Goal: Task Accomplishment & Management: Use online tool/utility

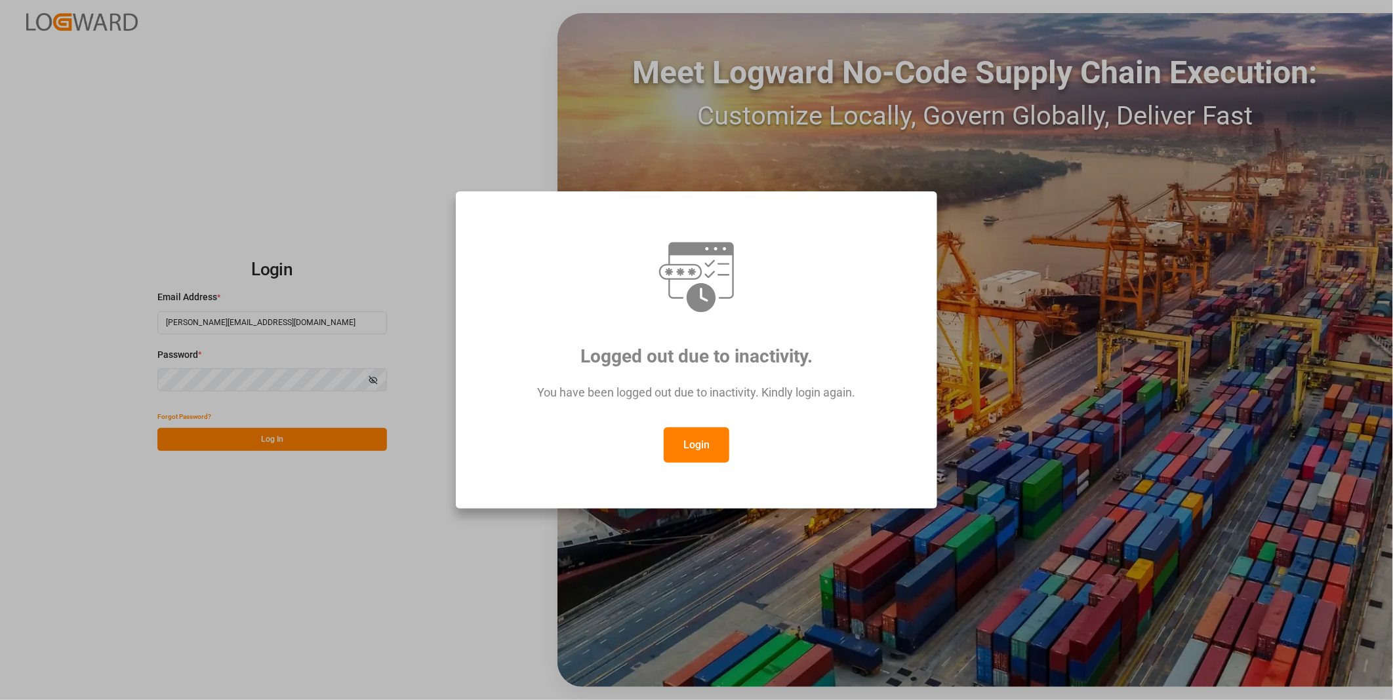
click at [686, 451] on button "Login" at bounding box center [697, 444] width 66 height 35
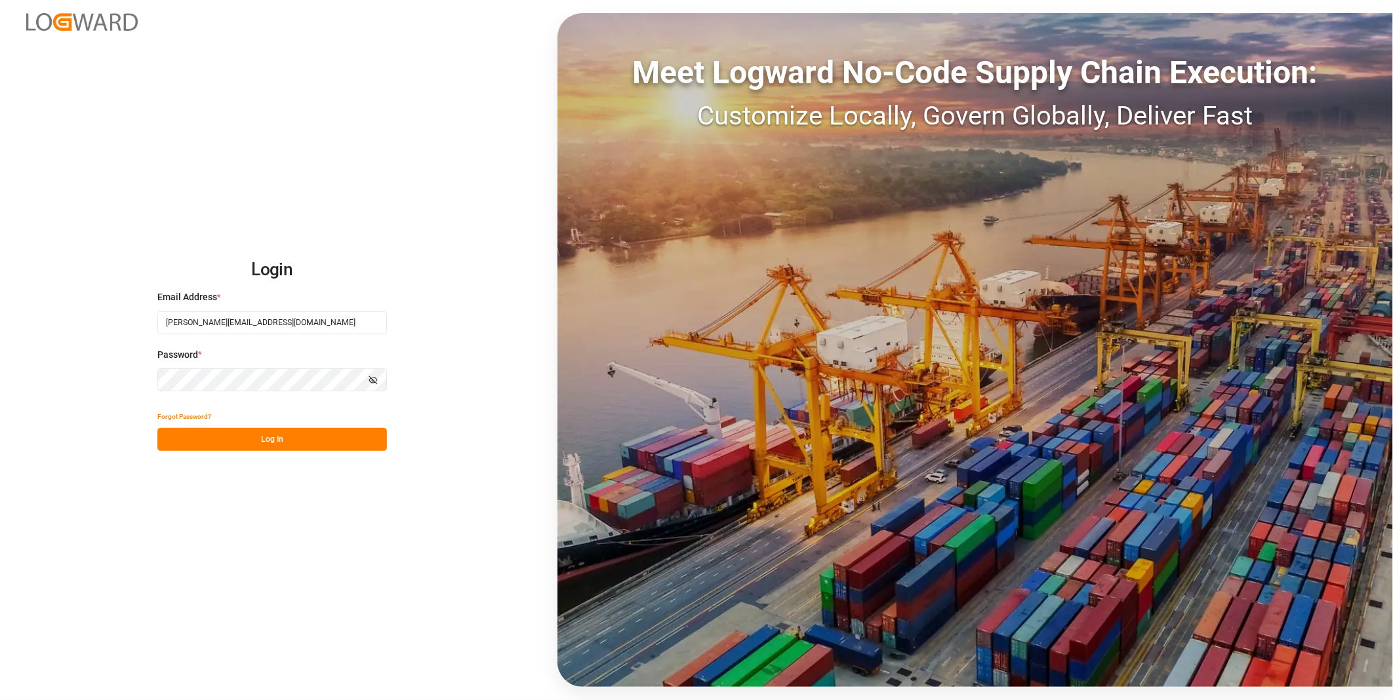
click at [329, 462] on div "Login Email Address * [PERSON_NAME][EMAIL_ADDRESS][DOMAIN_NAME] Password * Show…" at bounding box center [696, 350] width 1393 height 700
click at [328, 448] on button "Log In" at bounding box center [271, 439] width 229 height 23
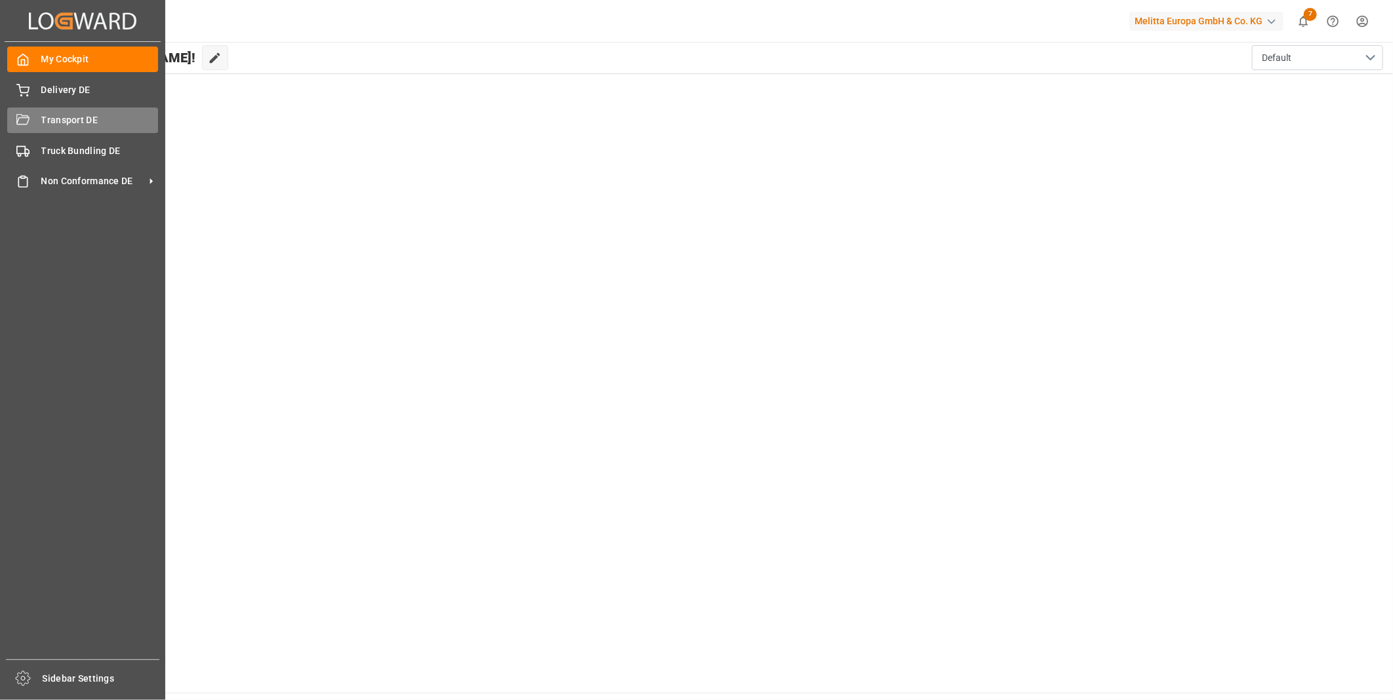
click at [123, 126] on span "Transport DE" at bounding box center [99, 120] width 117 height 14
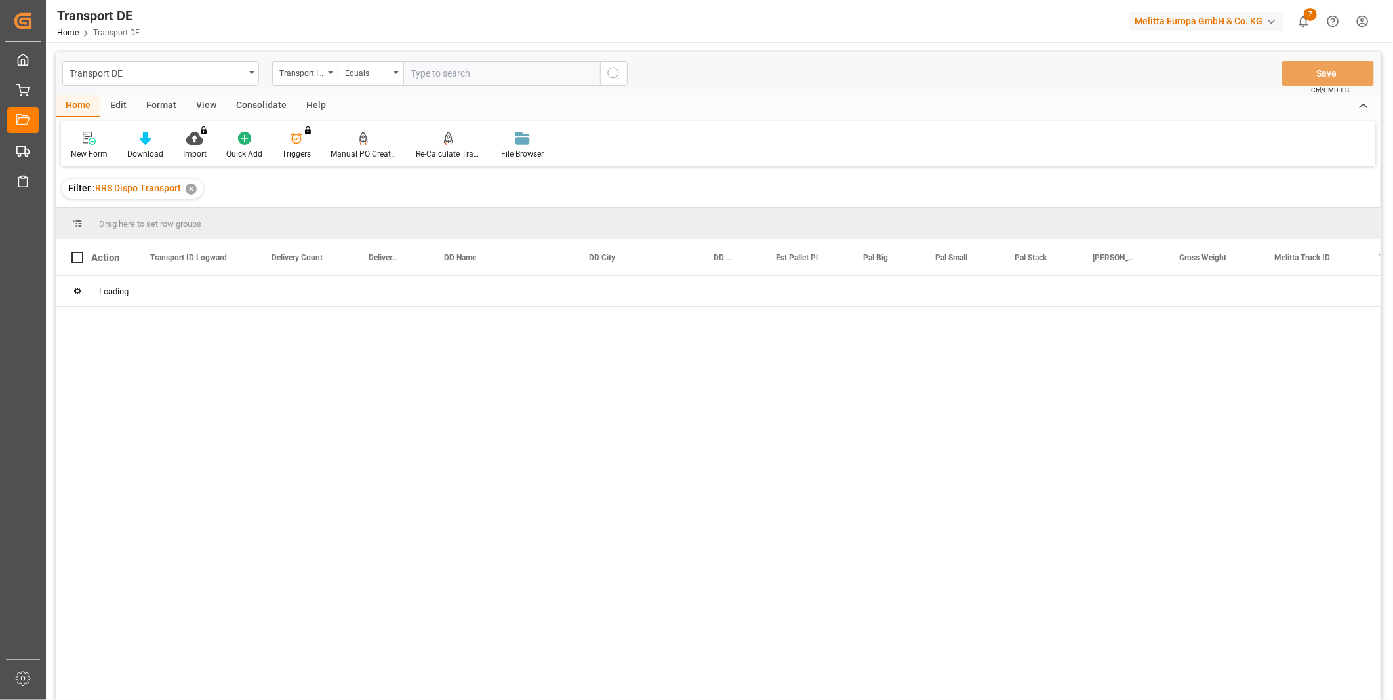
click at [269, 98] on div "Consolidate" at bounding box center [261, 106] width 70 height 22
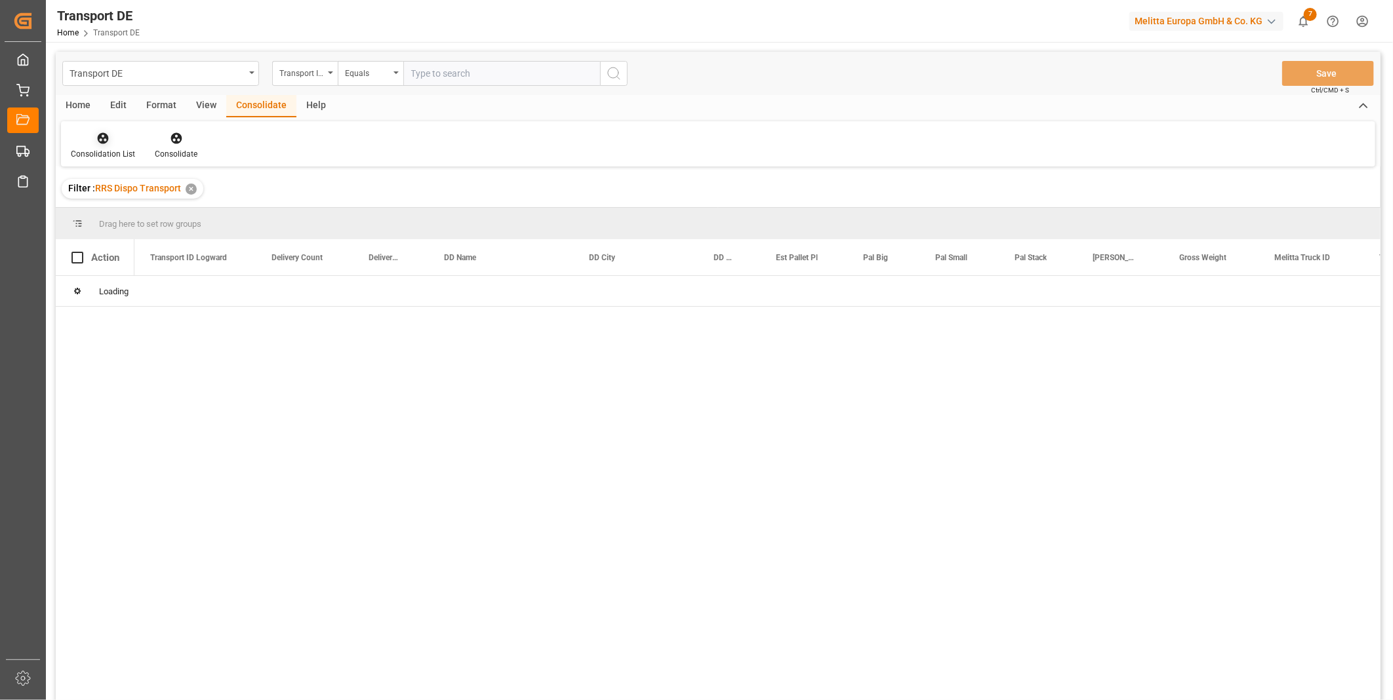
click at [125, 143] on div at bounding box center [103, 138] width 64 height 14
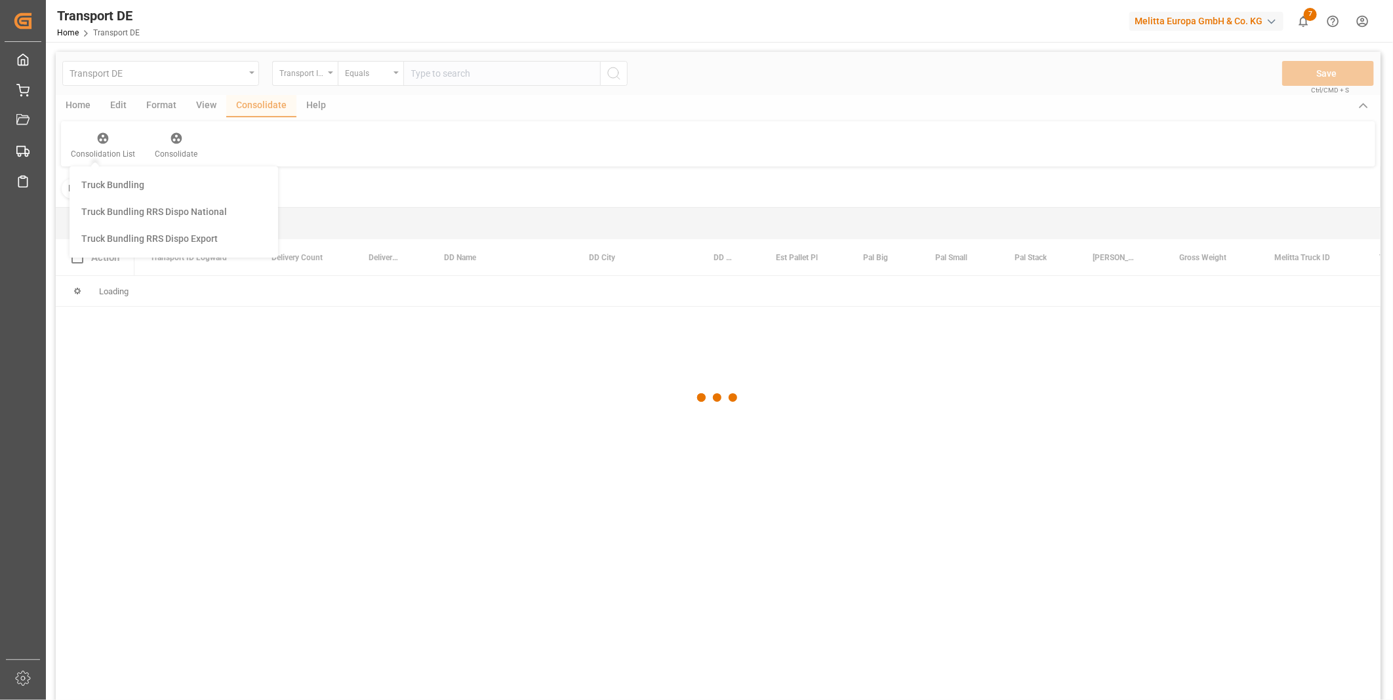
click at [173, 227] on div "Transport DE Transport ID Logward Equals Save Ctrl/CMD + S Home Edit Format Vie…" at bounding box center [718, 393] width 1324 height 683
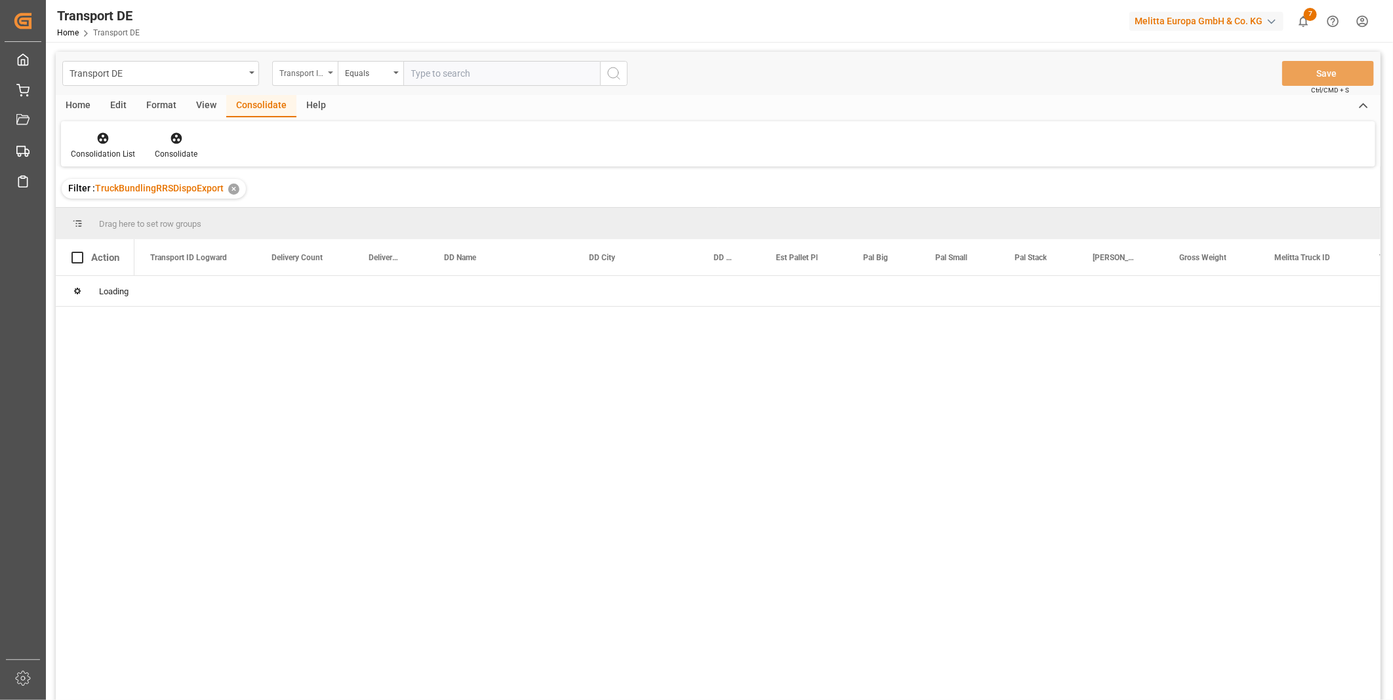
click at [319, 71] on div "Transport ID Logward" at bounding box center [301, 71] width 45 height 15
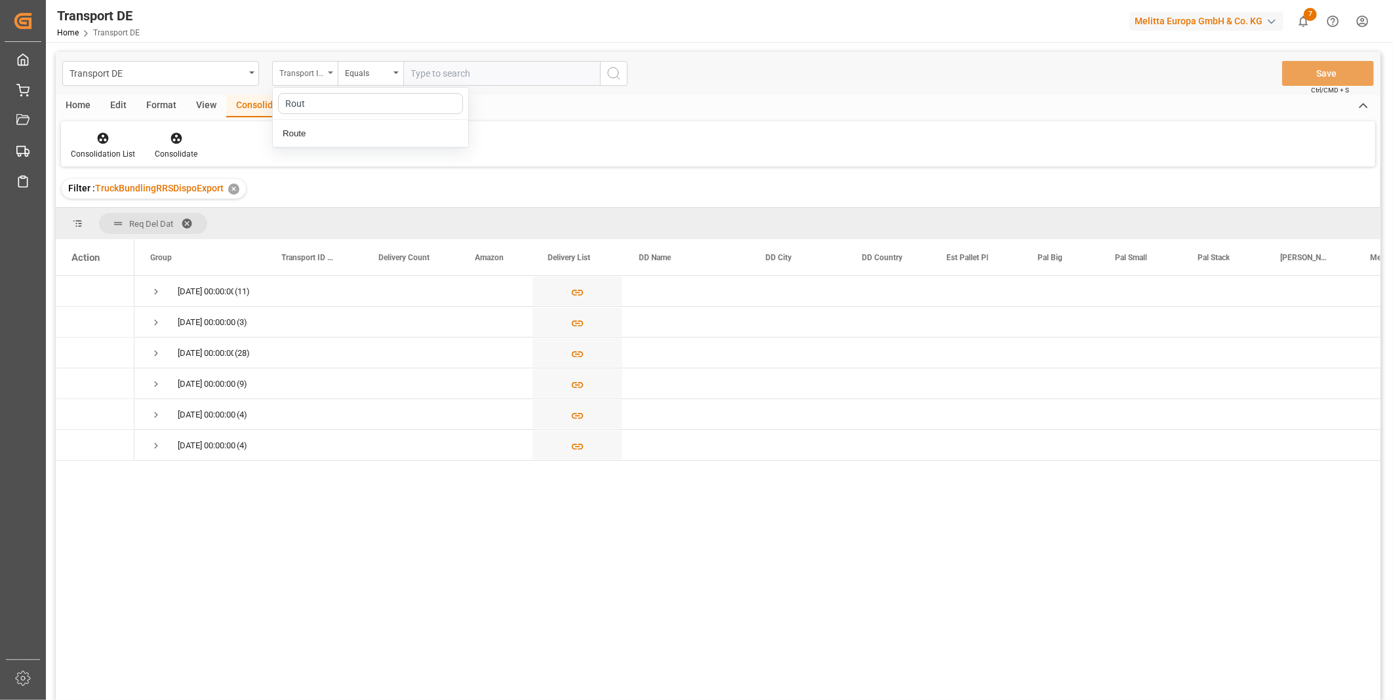
type input "Route"
click at [328, 131] on div "Route" at bounding box center [370, 134] width 195 height 28
click at [364, 69] on div "Equals" at bounding box center [367, 71] width 45 height 15
click at [371, 211] on div "Starts with" at bounding box center [435, 217] width 195 height 28
type input "CZ"
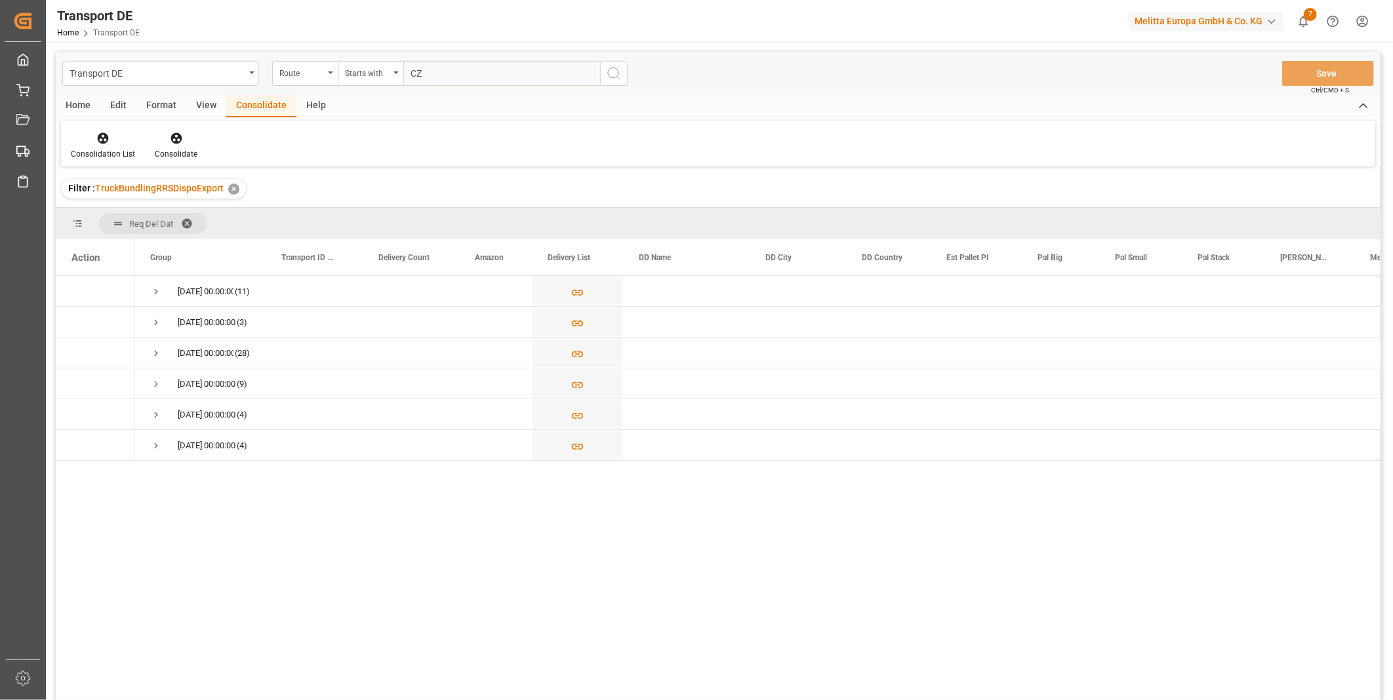
click at [620, 72] on icon "search button" at bounding box center [614, 74] width 16 height 16
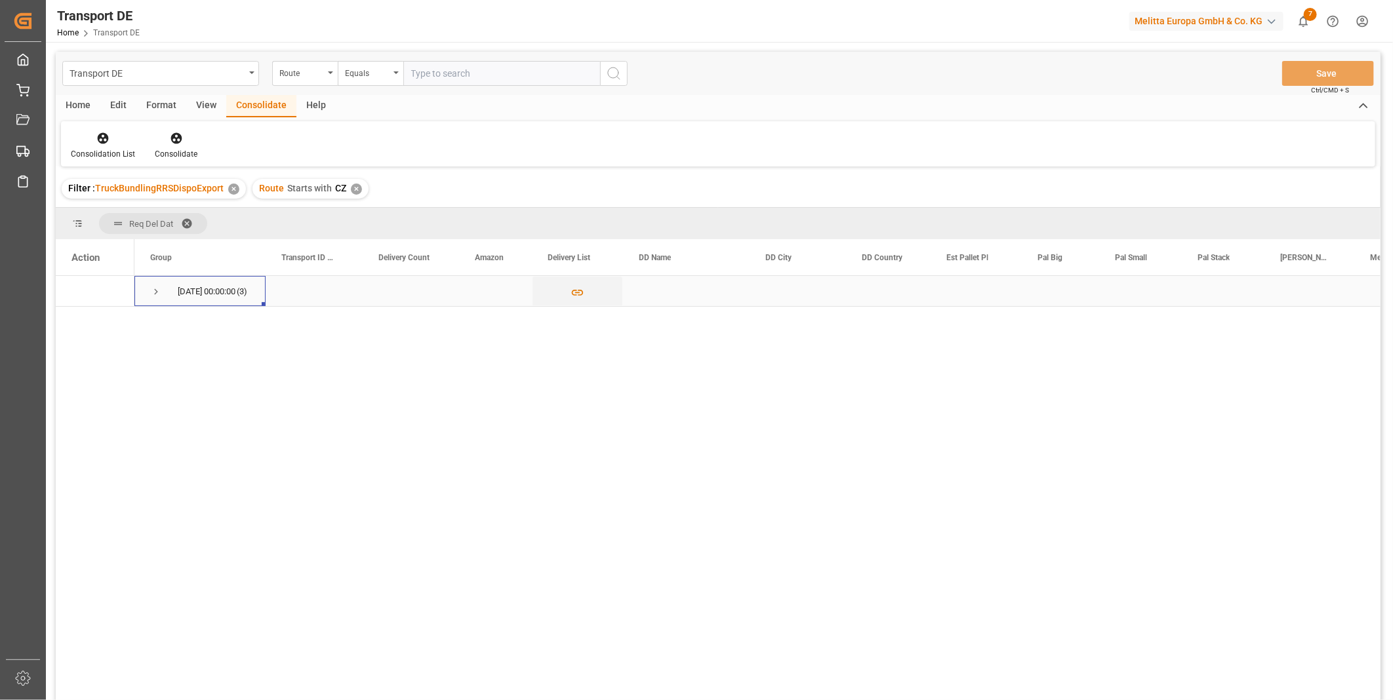
click at [142, 287] on div "[DATE] 00:00:00 (3)" at bounding box center [199, 291] width 131 height 30
click at [148, 285] on div "[DATE] 00:00:00 (3)" at bounding box center [199, 291] width 131 height 30
click at [153, 290] on span "Press SPACE to select this row." at bounding box center [156, 292] width 12 height 12
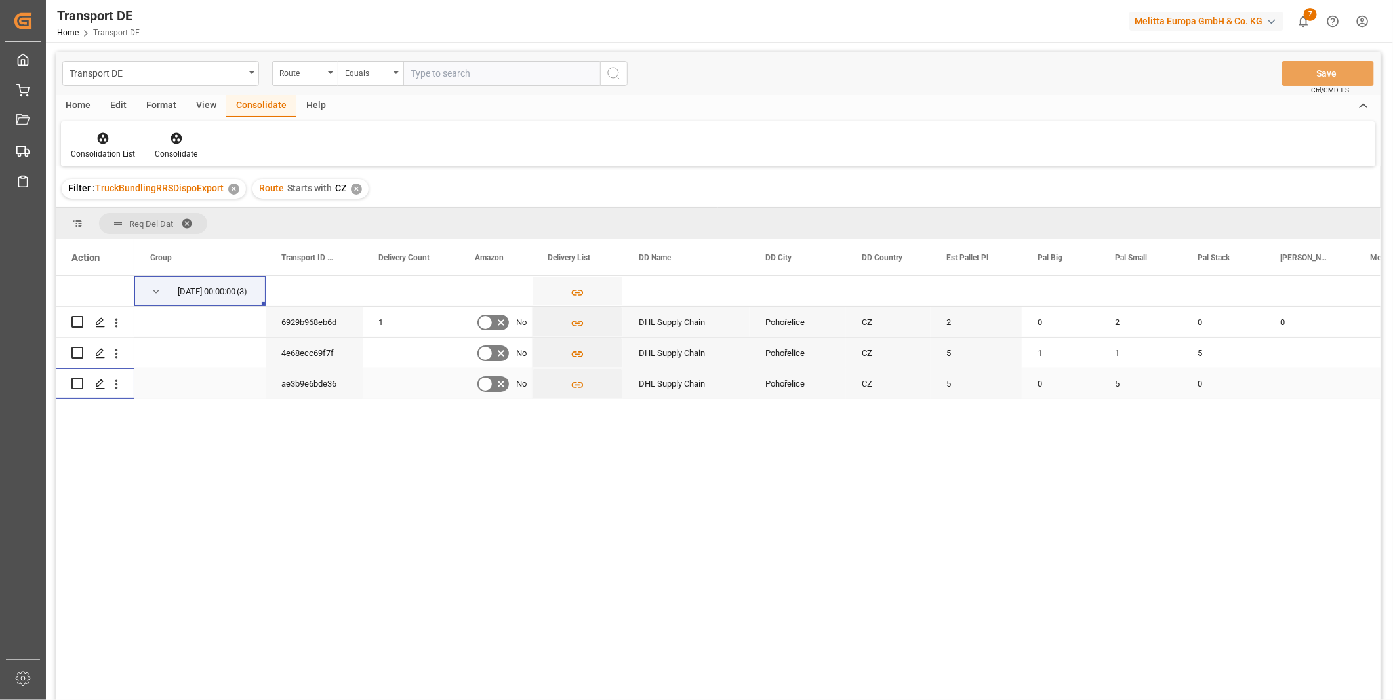
click at [75, 382] on input "Press Space to toggle row selection (unchecked)" at bounding box center [77, 384] width 12 height 12
checkbox input "true"
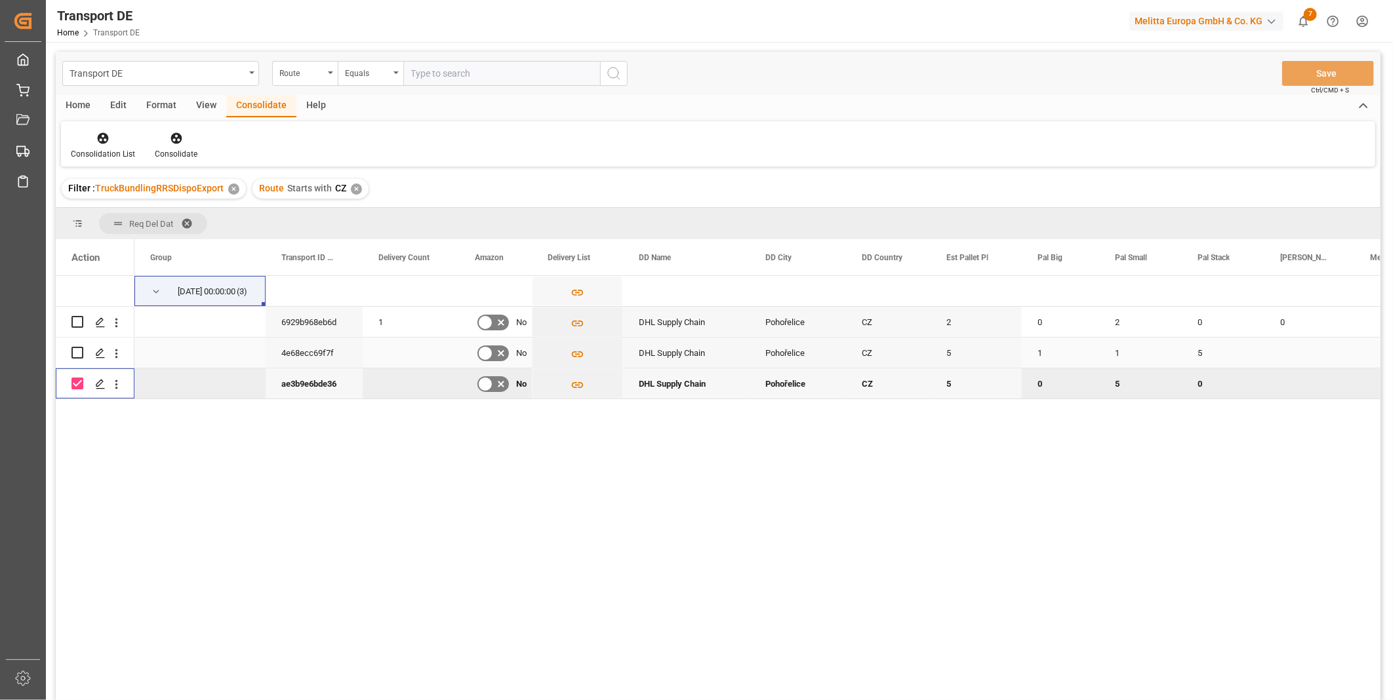
click at [77, 355] on input "Press Space to toggle row selection (unchecked)" at bounding box center [77, 353] width 12 height 12
checkbox input "true"
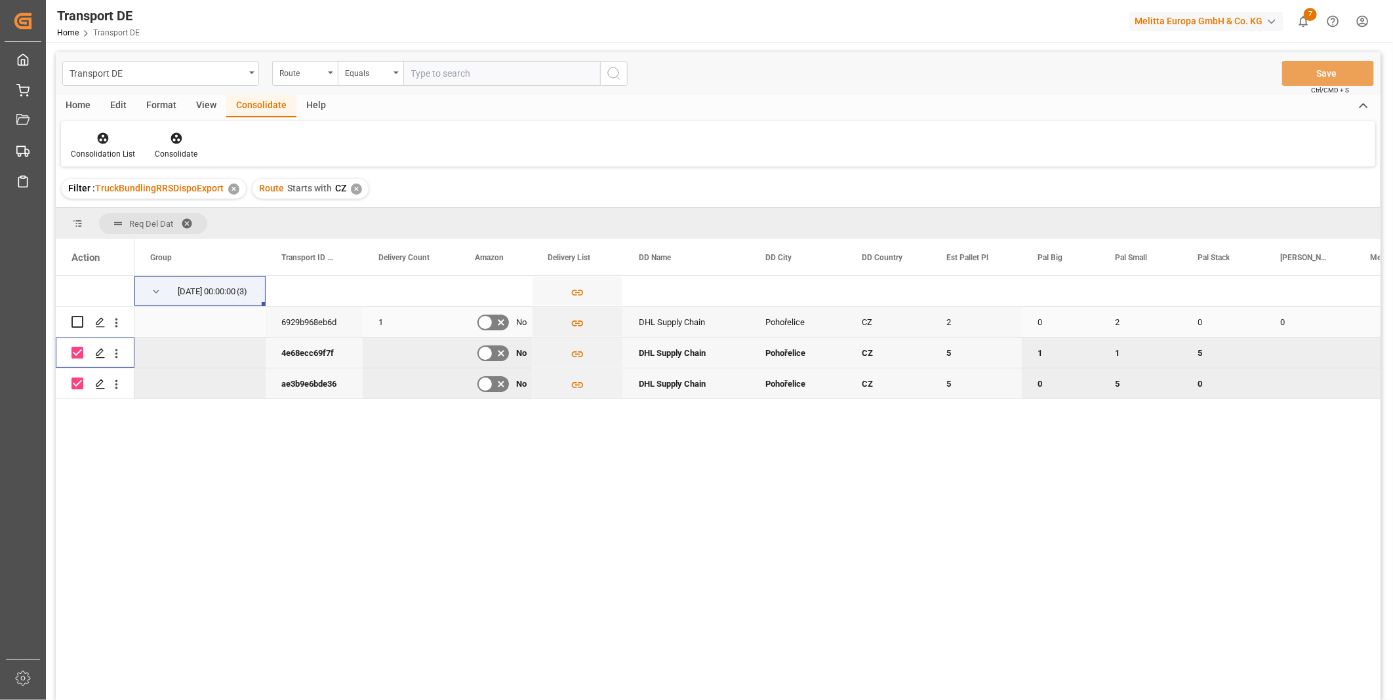
click at [82, 325] on input "Press Space to toggle row selection (unchecked)" at bounding box center [77, 322] width 12 height 12
checkbox input "true"
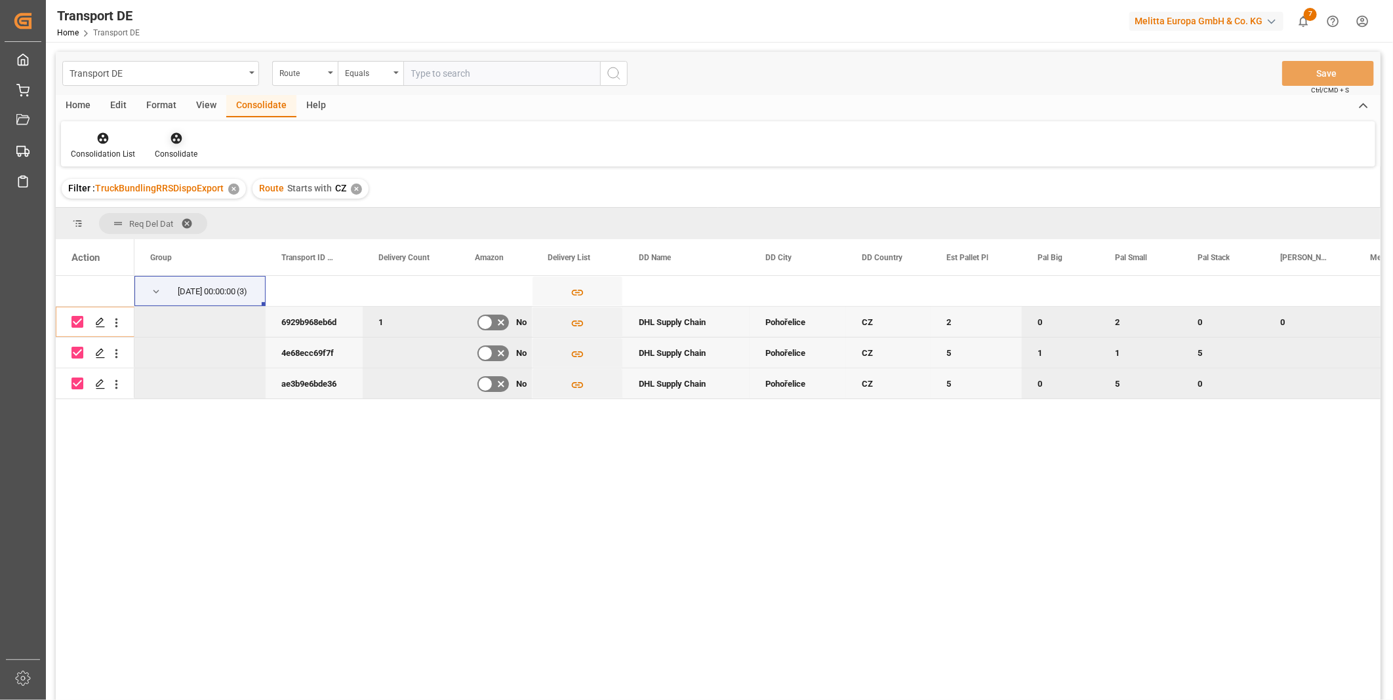
click at [193, 153] on div "Consolidate" at bounding box center [176, 154] width 43 height 12
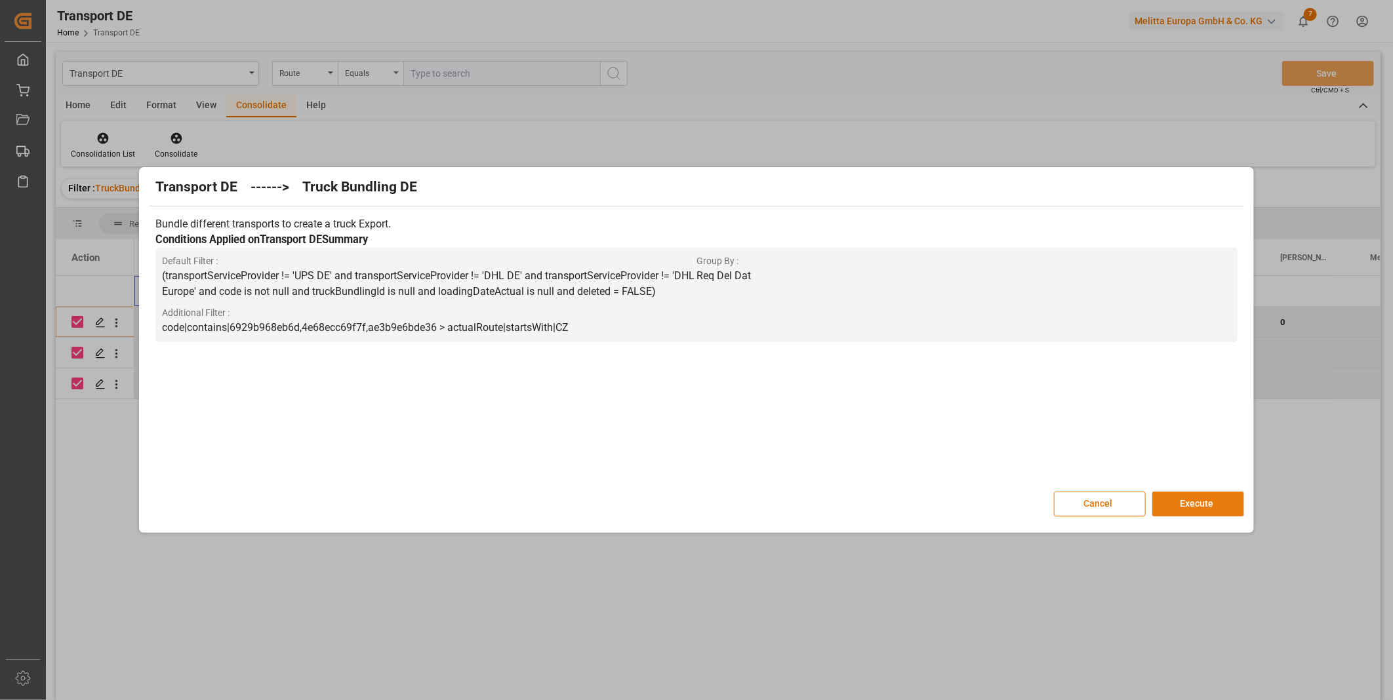
click at [1215, 504] on button "Execute" at bounding box center [1198, 504] width 92 height 25
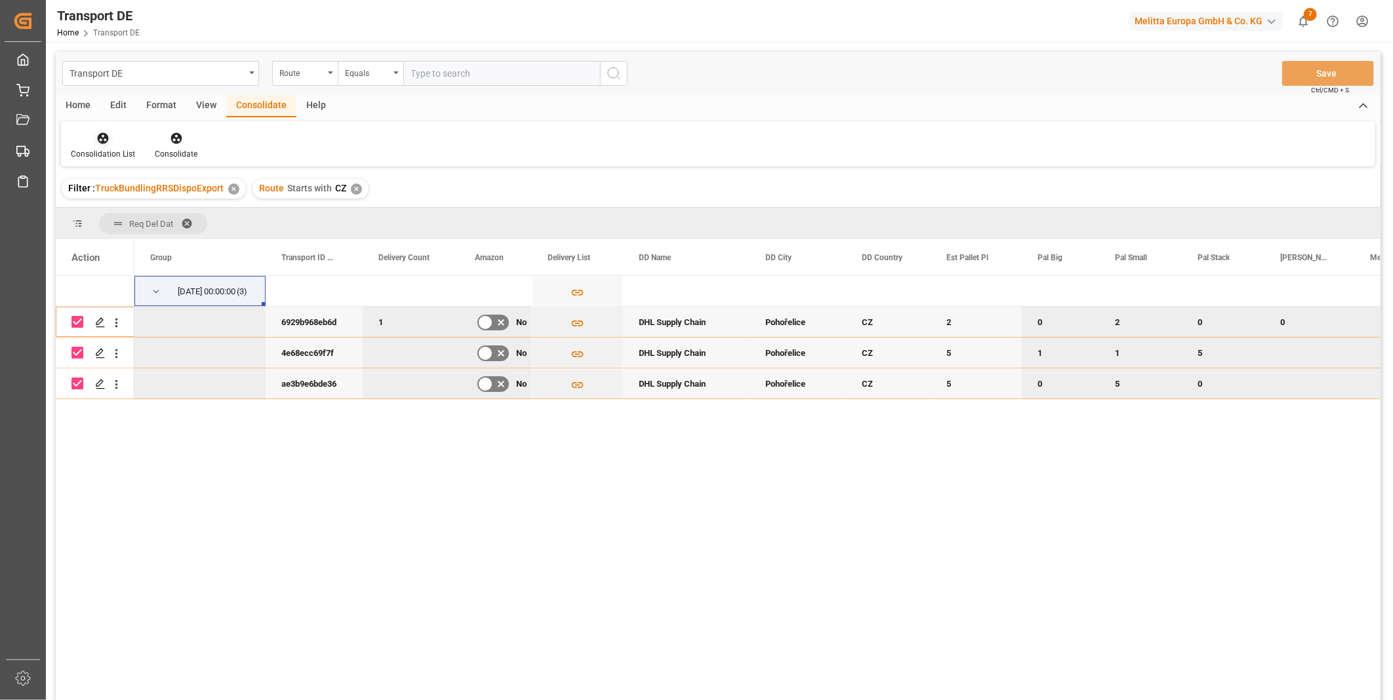
click at [102, 142] on icon at bounding box center [103, 138] width 11 height 11
click at [156, 238] on div "Transport DE Route Equals Save Ctrl/CMD + S Home Edit Format View Consolidate H…" at bounding box center [718, 393] width 1324 height 683
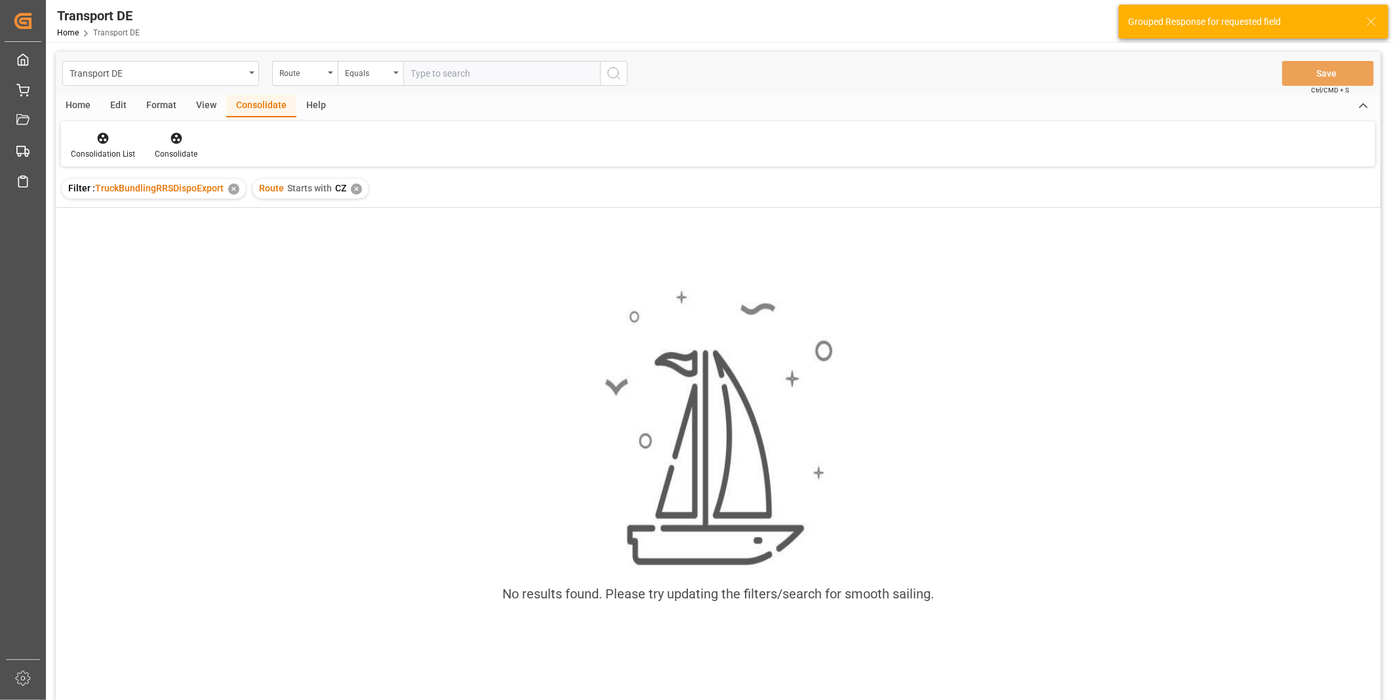
click at [359, 184] on div "Route Starts with CZ ✕" at bounding box center [310, 189] width 116 height 20
click at [351, 184] on div "✕" at bounding box center [356, 189] width 11 height 11
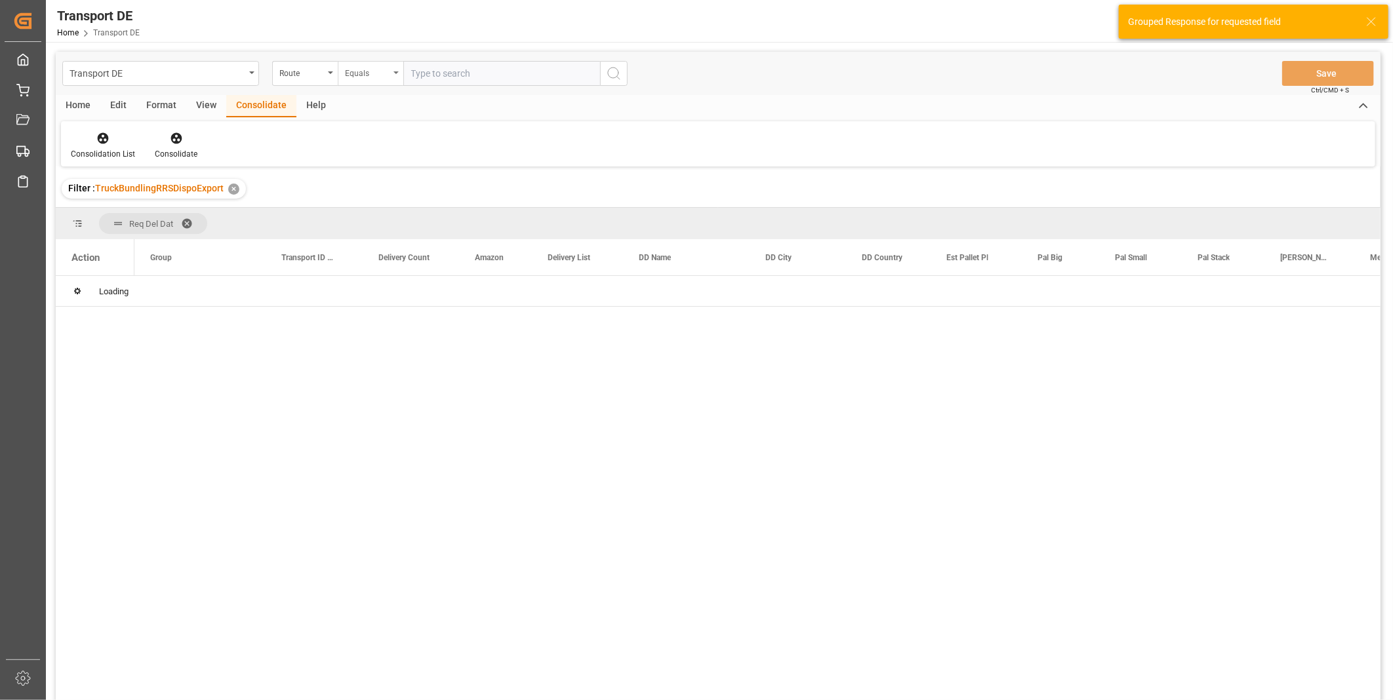
click at [362, 64] on div "Equals" at bounding box center [367, 71] width 45 height 15
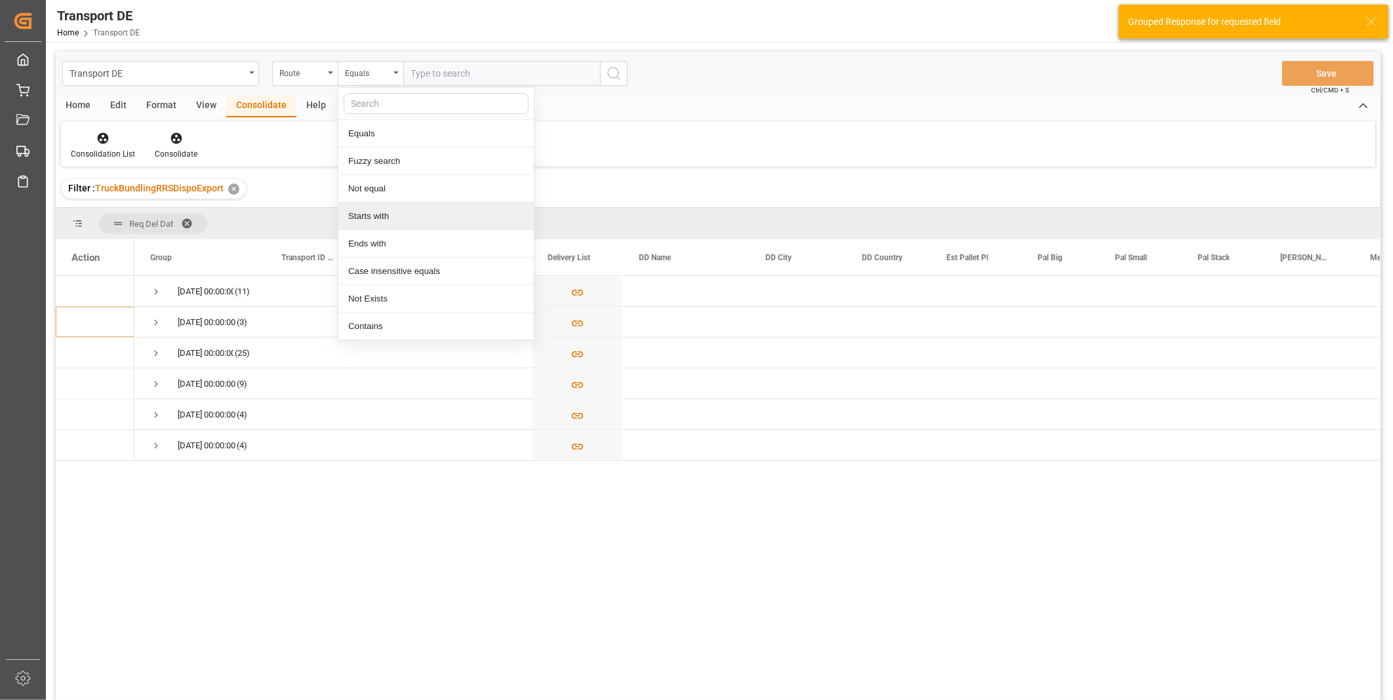
click at [369, 210] on div "Starts with" at bounding box center [435, 217] width 195 height 28
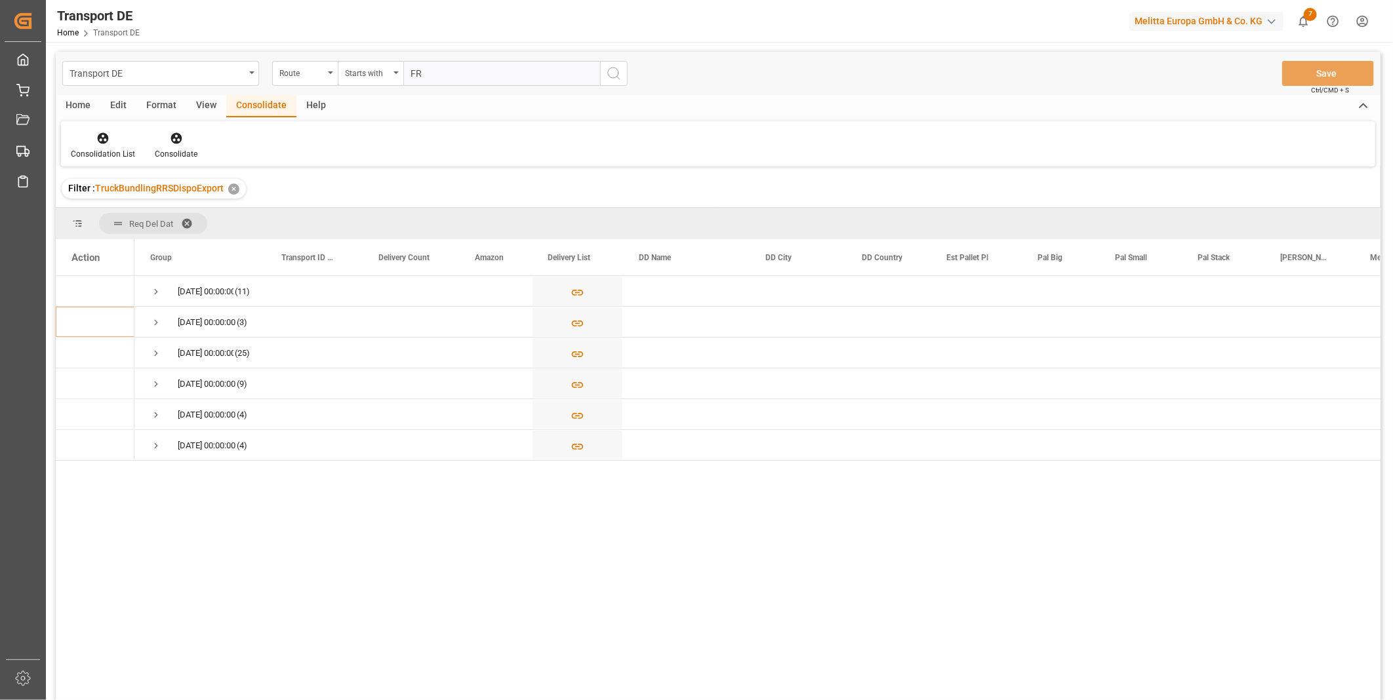
type input "FR"
click at [614, 68] on icon "search button" at bounding box center [614, 74] width 16 height 16
click at [144, 291] on div "[DATE] 00:00:00 (1)" at bounding box center [199, 291] width 131 height 30
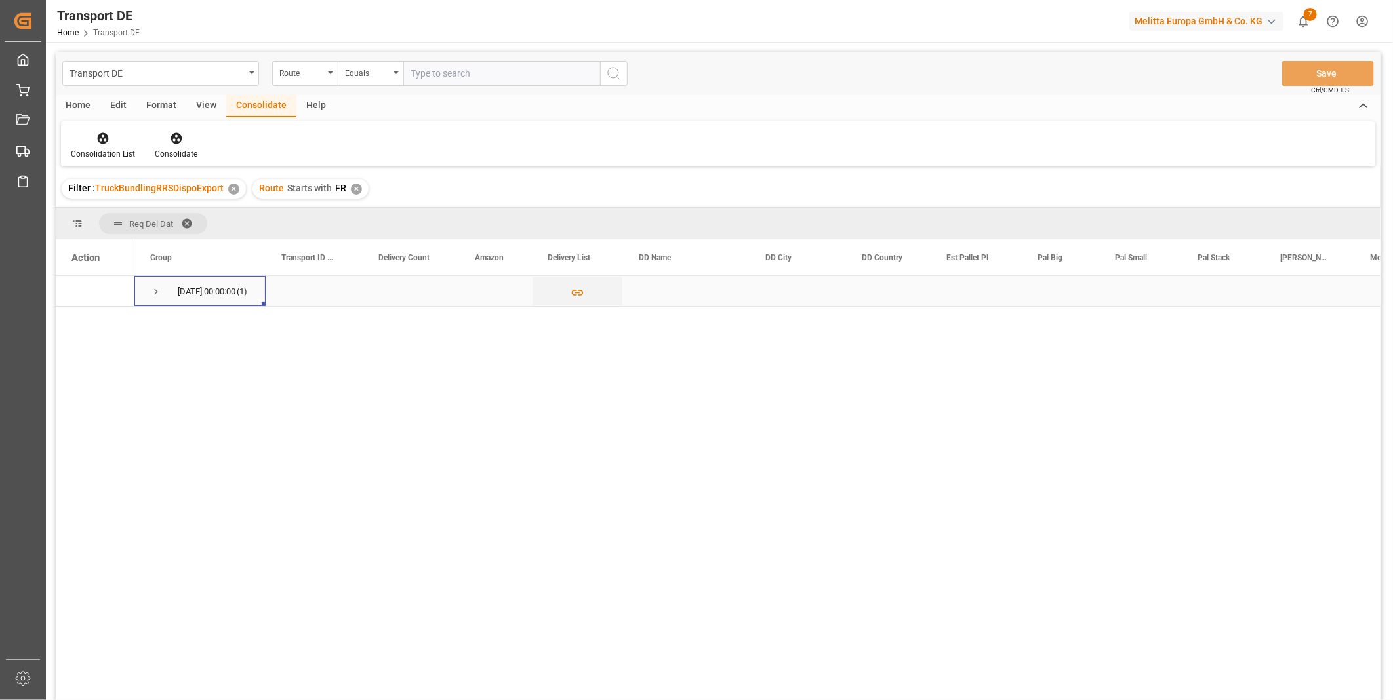
click at [162, 290] on span "[DATE] 00:00:00 (1)" at bounding box center [200, 291] width 100 height 29
click at [153, 292] on span "Press SPACE to select this row." at bounding box center [156, 292] width 12 height 12
click at [86, 155] on div "Consolidation List" at bounding box center [103, 154] width 64 height 12
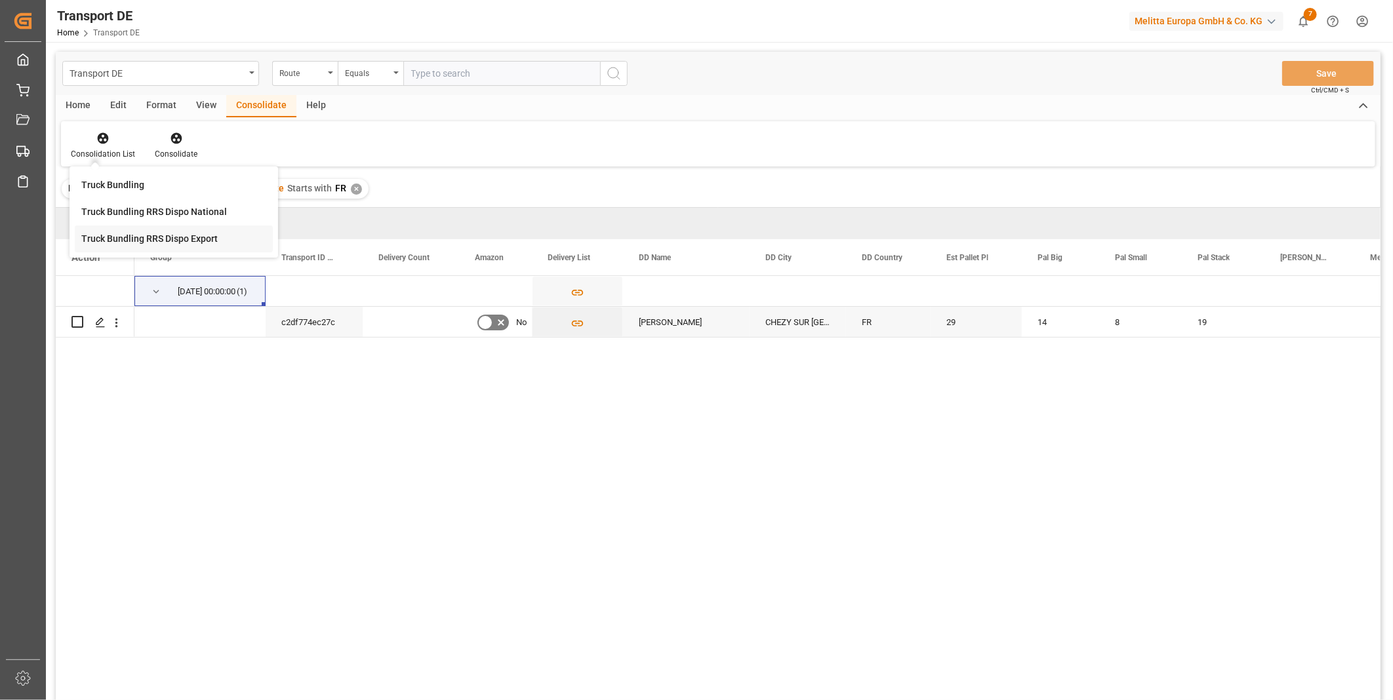
click at [140, 239] on div "Transport DE Route Equals Save Ctrl/CMD + S Home Edit Format View Consolidate H…" at bounding box center [718, 393] width 1324 height 683
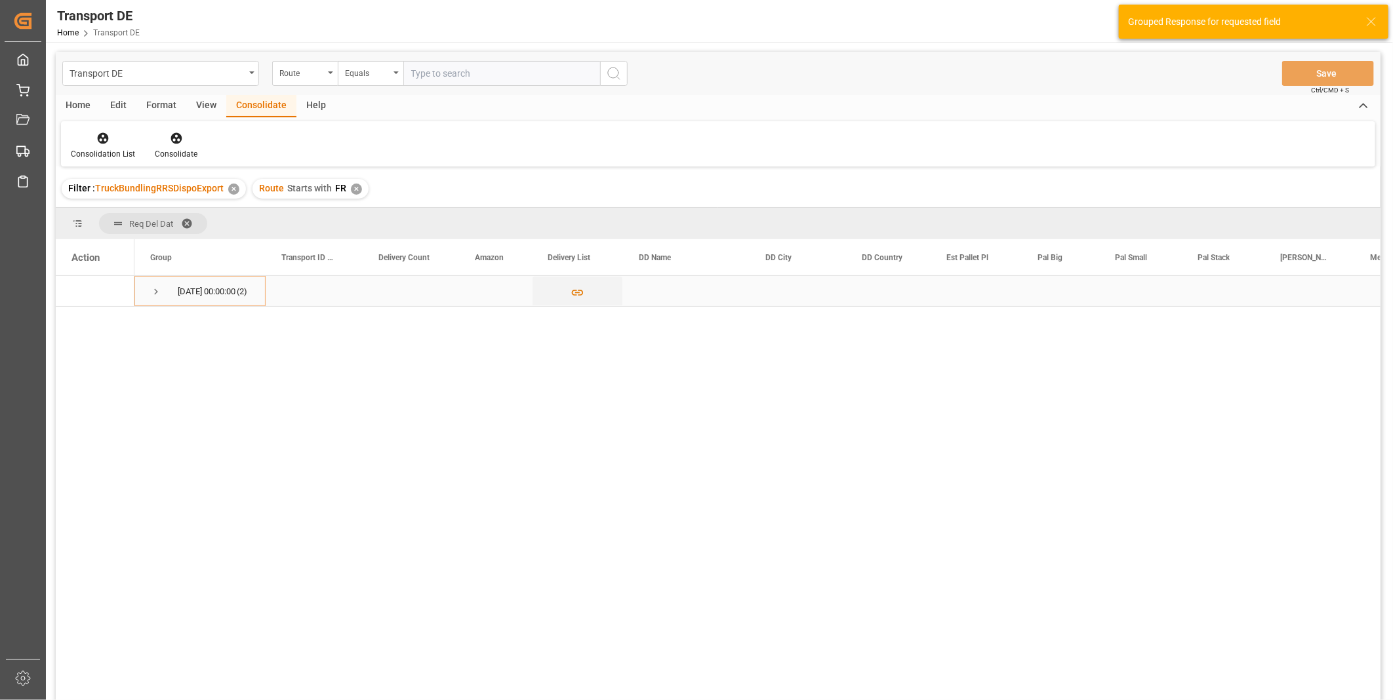
click at [155, 284] on span "Press SPACE to select this row." at bounding box center [156, 292] width 12 height 30
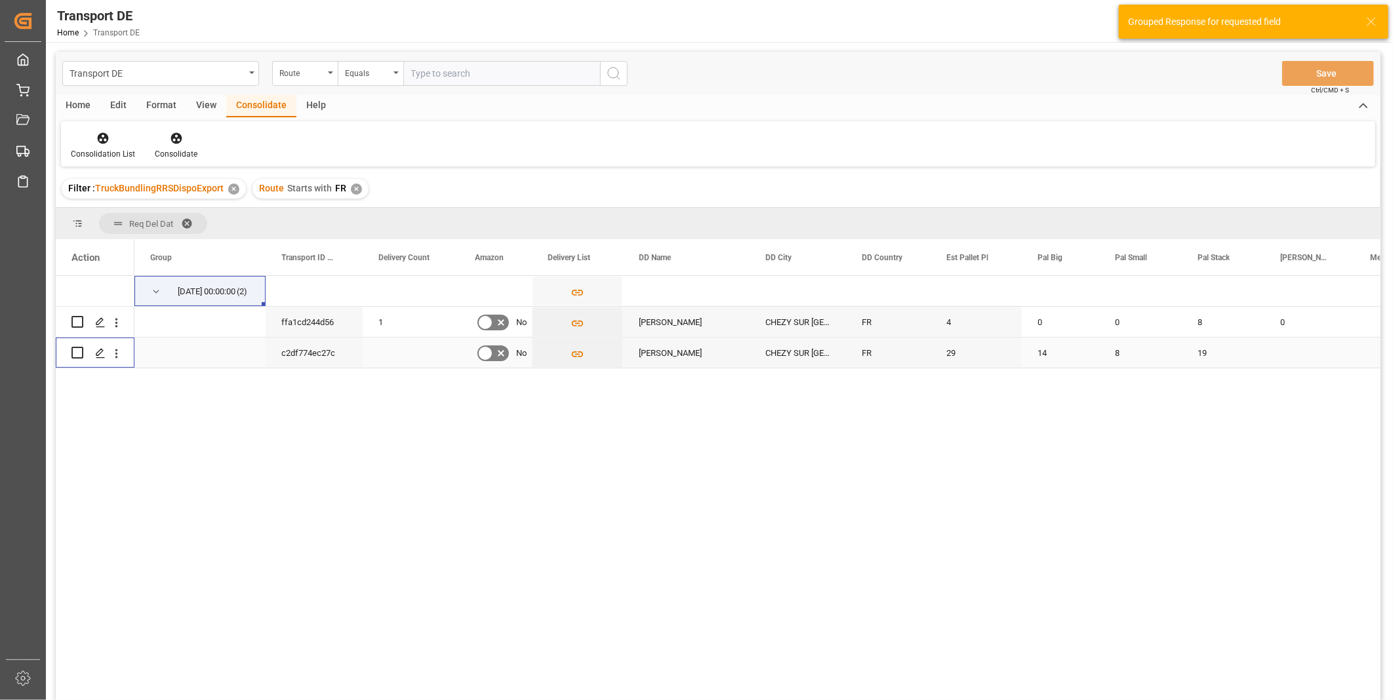
click at [81, 352] on input "Press Space to toggle row selection (unchecked)" at bounding box center [77, 353] width 12 height 12
checkbox input "true"
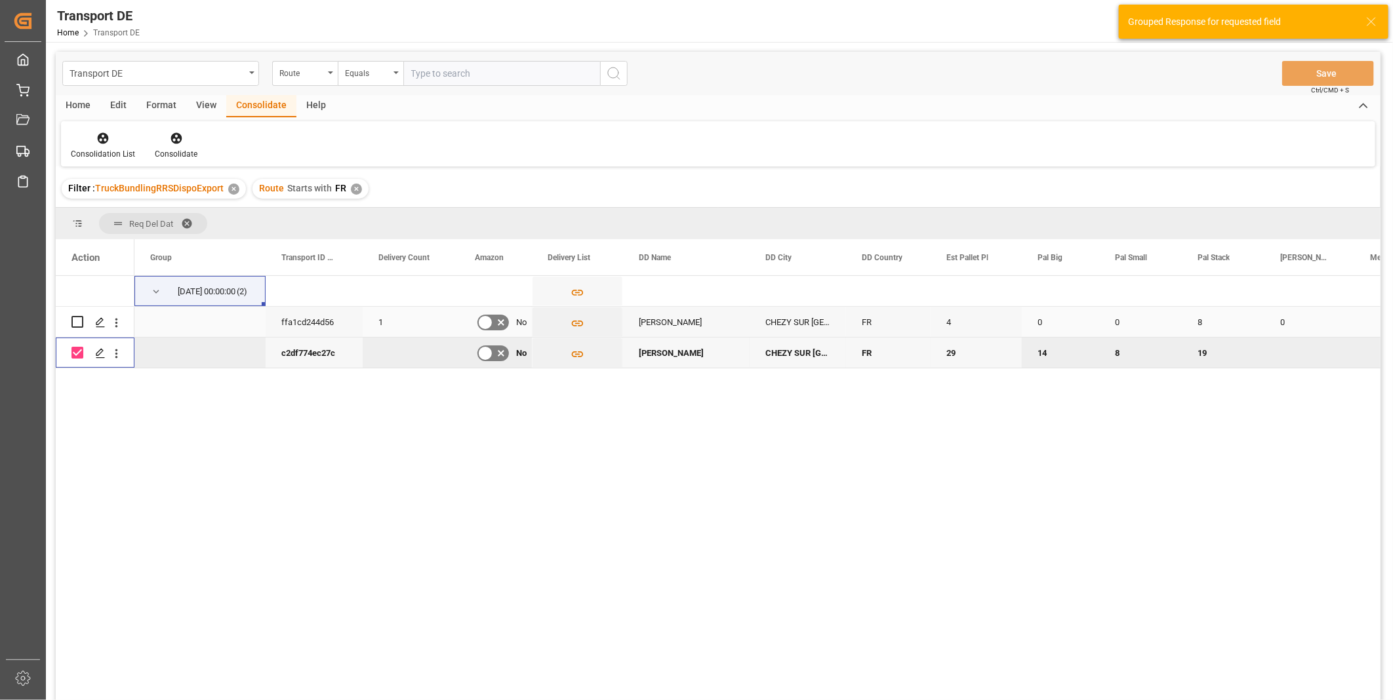
click at [83, 325] on input "Press Space to toggle row selection (unchecked)" at bounding box center [77, 322] width 12 height 12
checkbox input "true"
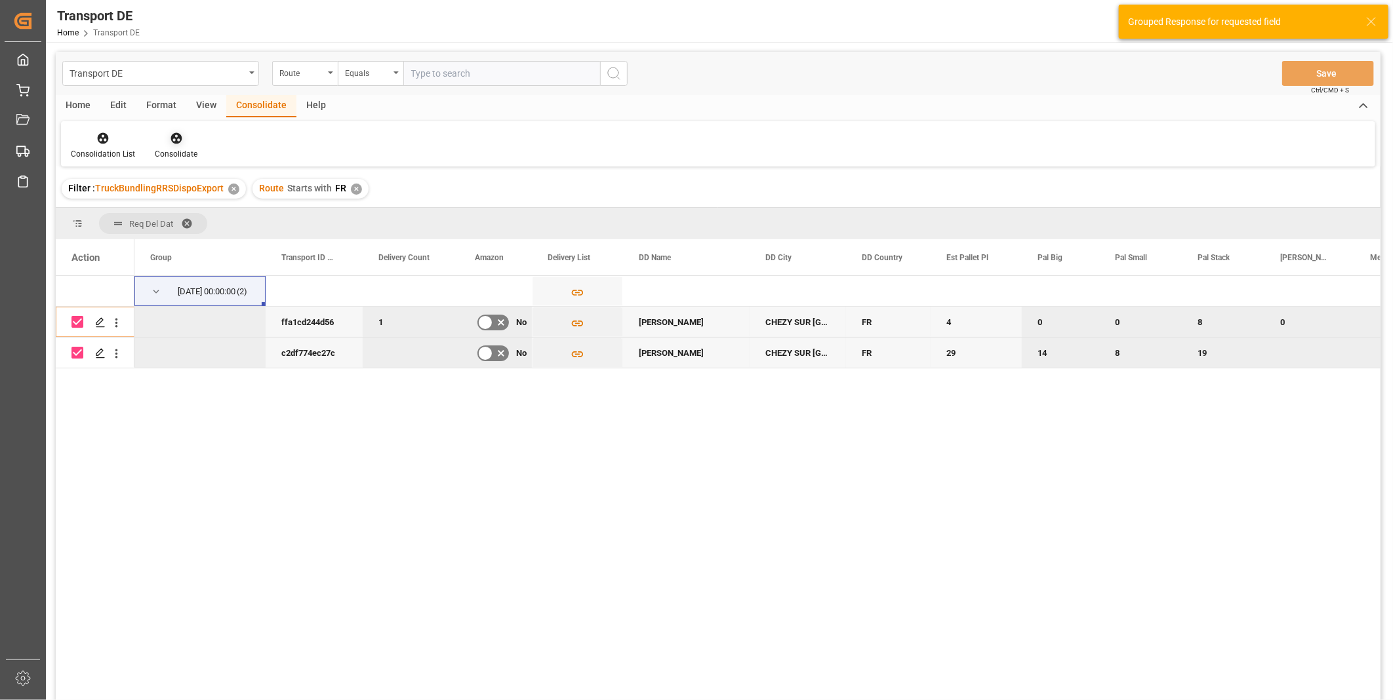
click at [175, 147] on div "Consolidate" at bounding box center [176, 145] width 62 height 29
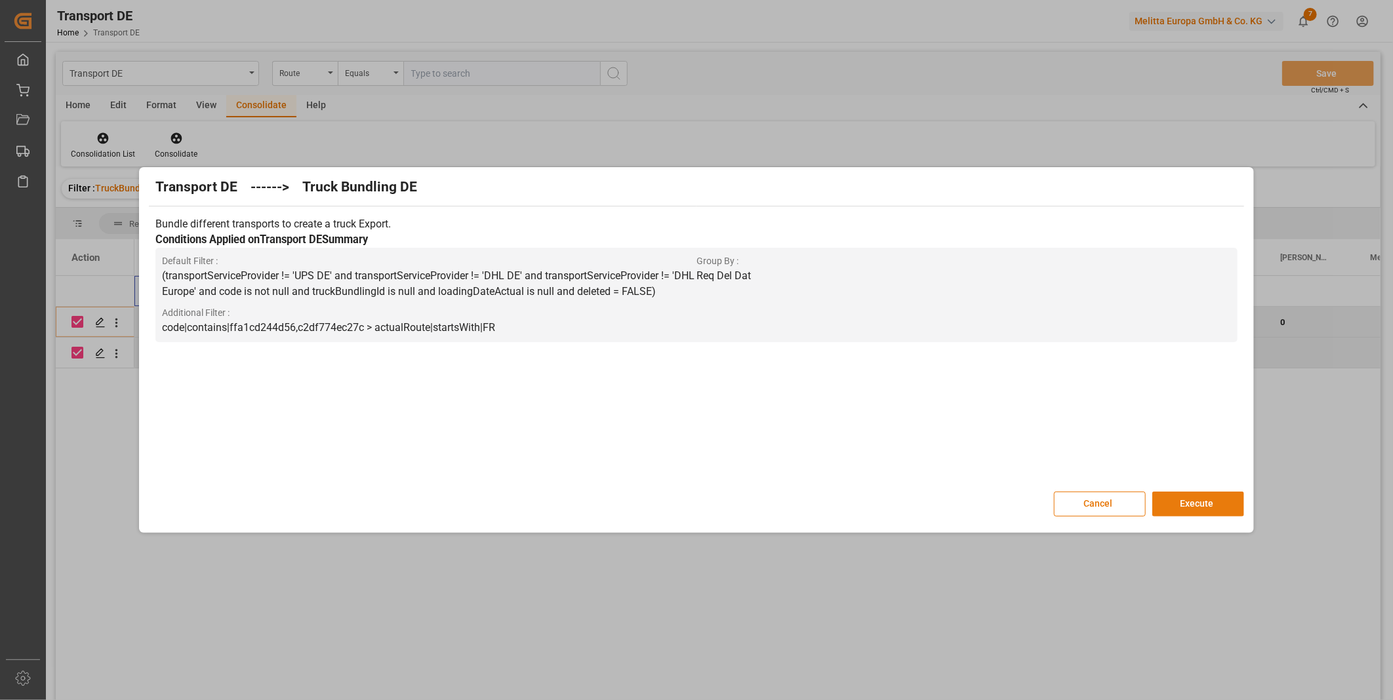
click at [1189, 506] on button "Execute" at bounding box center [1198, 504] width 92 height 25
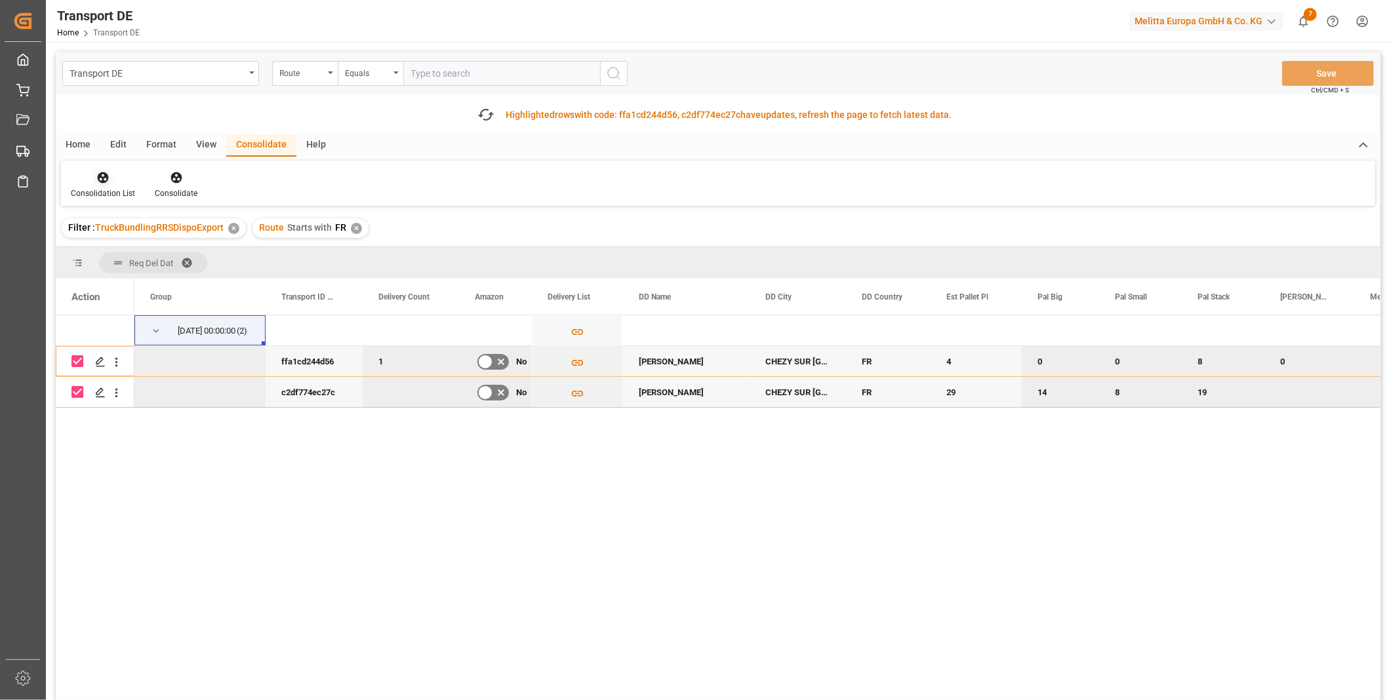
click at [100, 185] on div "Consolidation List" at bounding box center [103, 184] width 84 height 29
click at [154, 274] on div "Transport DE Route Equals Save Ctrl/CMD + S Fetch latest updates Highlighted ro…" at bounding box center [718, 413] width 1324 height 723
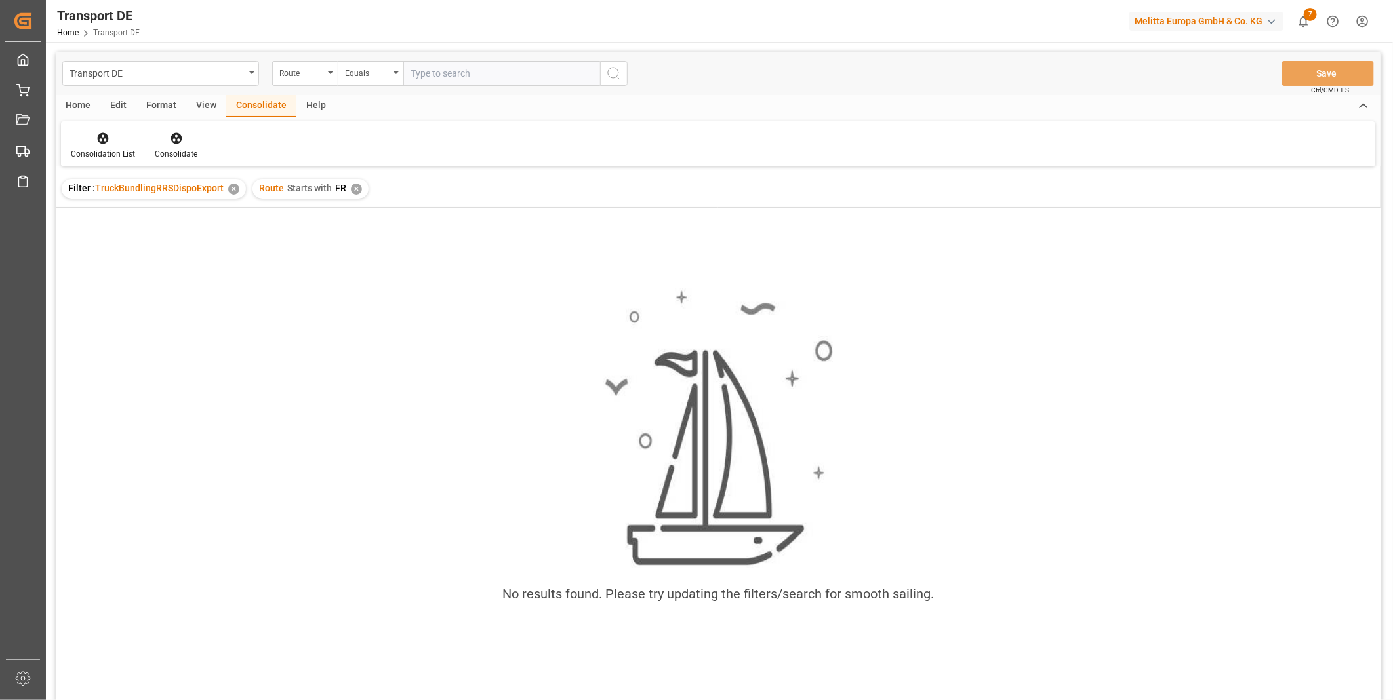
click at [359, 193] on div "Route Starts with FR ✕" at bounding box center [310, 189] width 116 height 20
click at [381, 64] on div "Equals" at bounding box center [367, 71] width 45 height 15
click at [289, 199] on div "Filter : TruckBundlingRRSDispoExport ✕ Route Starts with FR ✕" at bounding box center [718, 188] width 1324 height 37
click at [352, 188] on div "✕" at bounding box center [356, 189] width 11 height 11
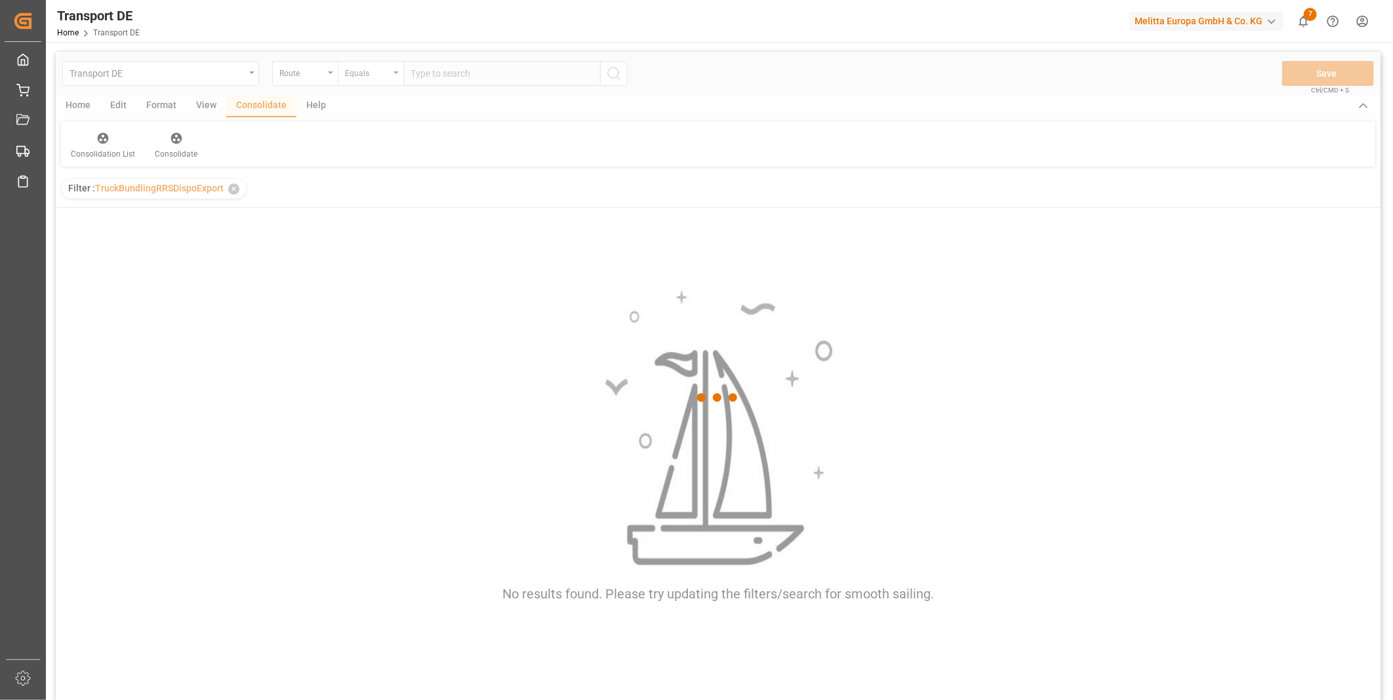
click at [370, 81] on div "Equals" at bounding box center [371, 73] width 66 height 25
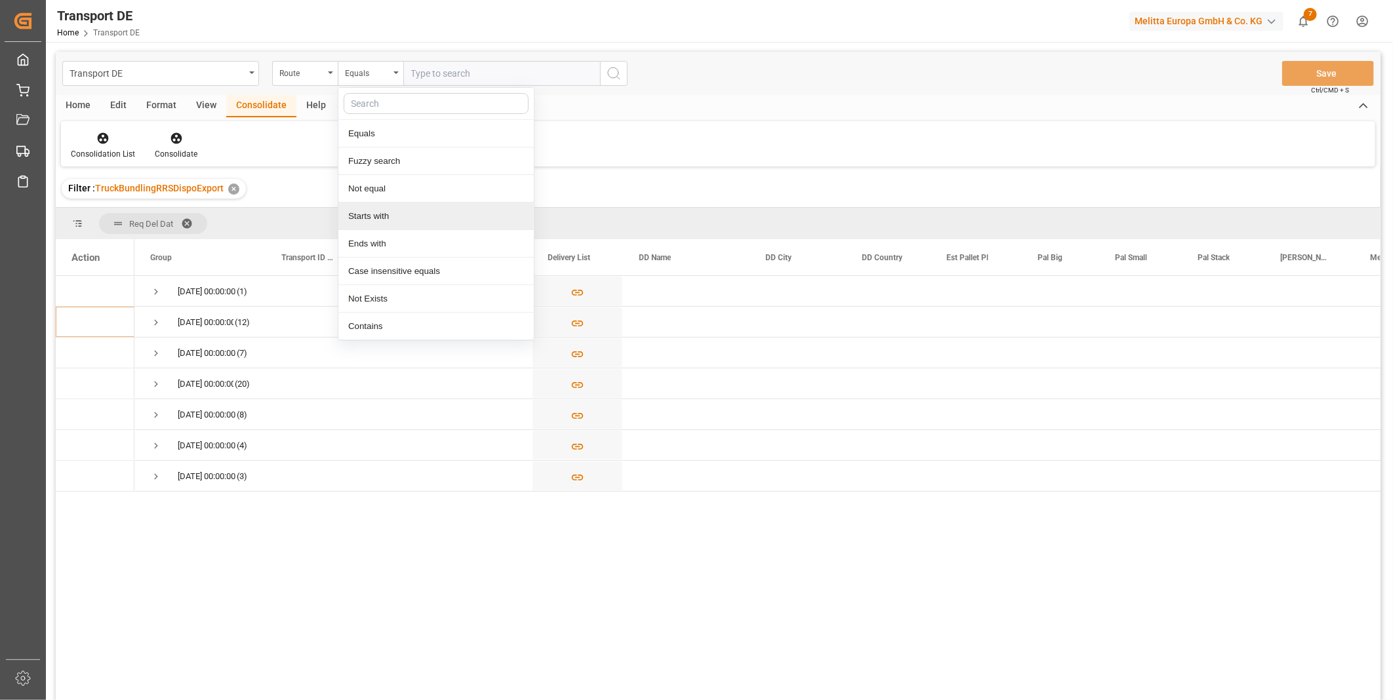
click at [368, 215] on div "Starts with" at bounding box center [435, 217] width 195 height 28
type input "CH"
click at [614, 81] on icon "search button" at bounding box center [614, 74] width 16 height 16
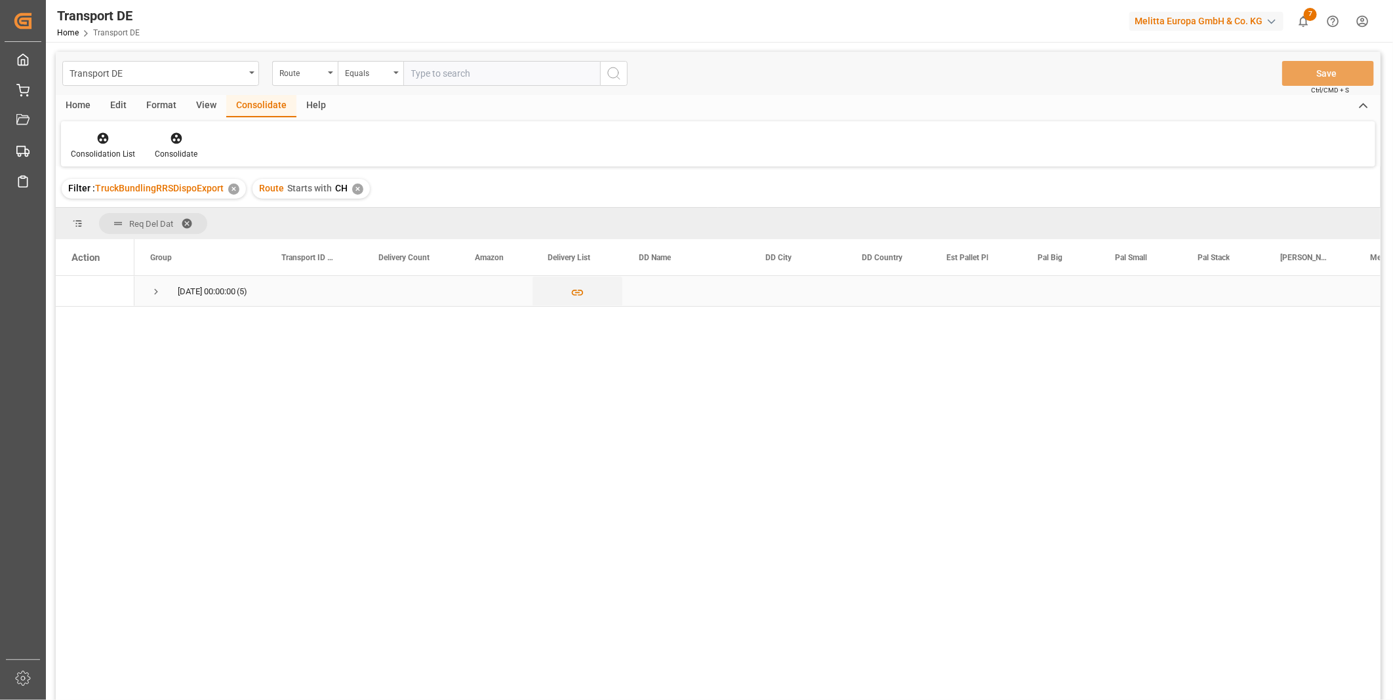
click at [146, 286] on div "[DATE] 00:00:00 (5)" at bounding box center [199, 291] width 131 height 30
click at [148, 287] on div "[DATE] 00:00:00 (5)" at bounding box center [199, 291] width 131 height 30
click at [151, 296] on span "Press SPACE to select this row." at bounding box center [156, 292] width 12 height 12
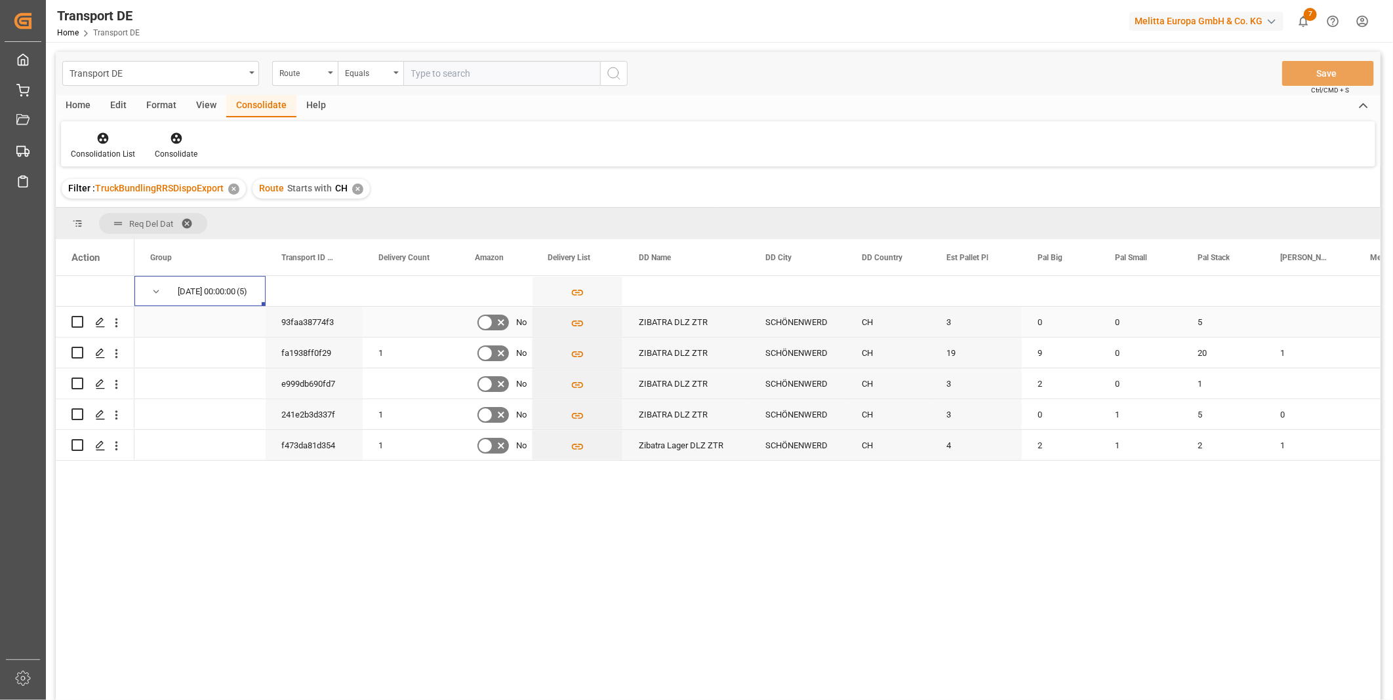
click at [81, 323] on input "Press Space to toggle row selection (unchecked)" at bounding box center [77, 322] width 12 height 12
checkbox input "true"
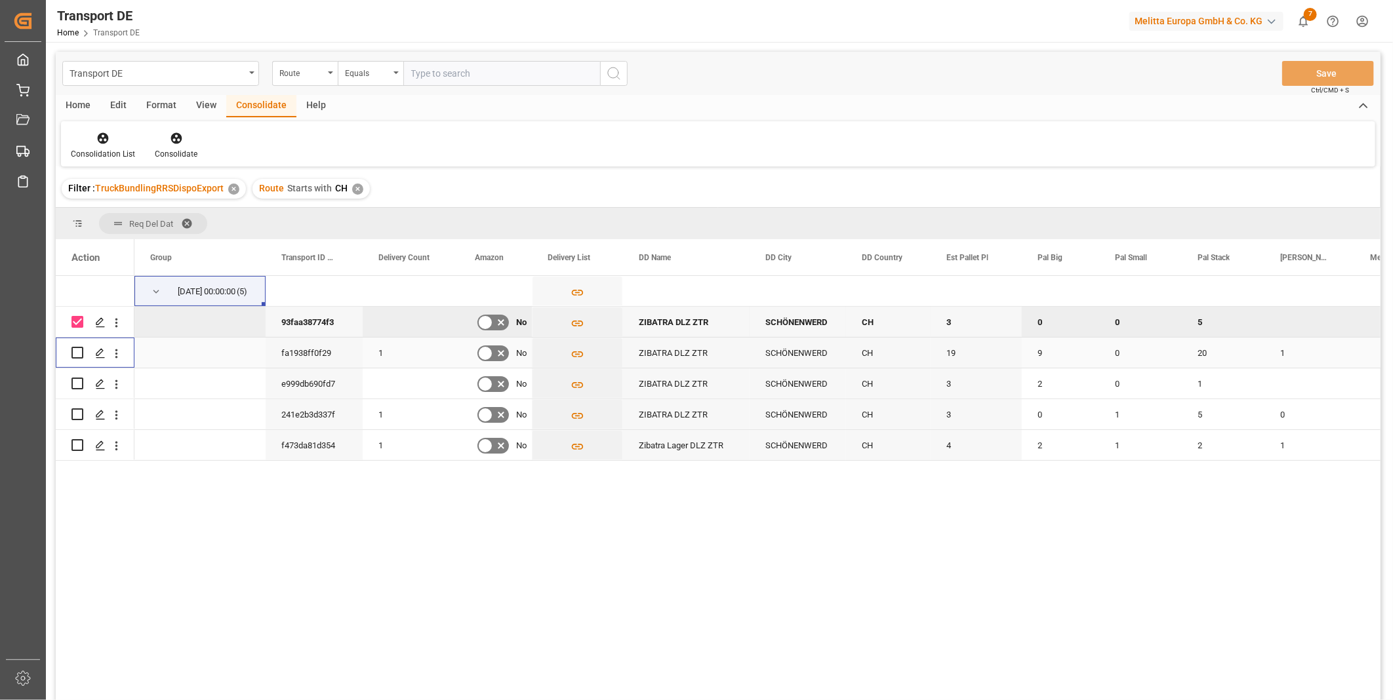
click at [75, 355] on input "Press Space to toggle row selection (unchecked)" at bounding box center [77, 353] width 12 height 12
checkbox input "true"
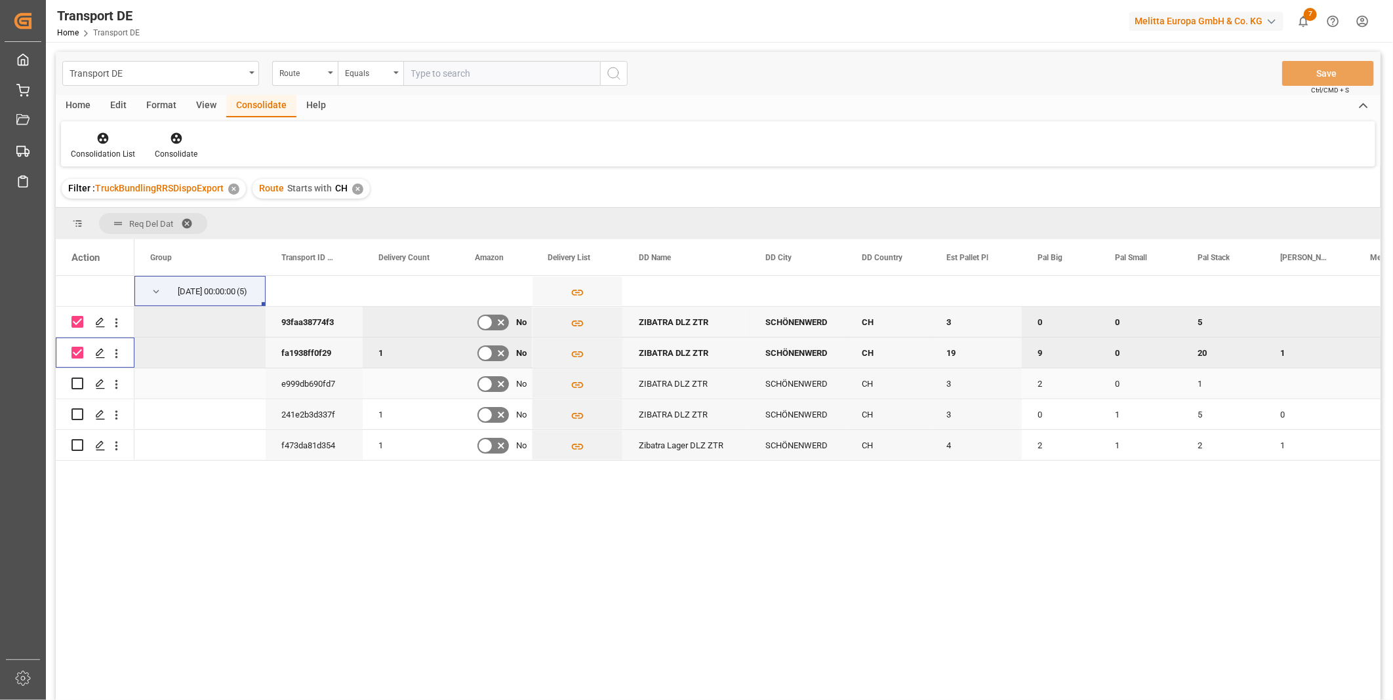
click at [77, 390] on div "Press SPACE to select this row." at bounding box center [77, 383] width 12 height 30
click at [81, 386] on input "Press Space to toggle row selection (unchecked)" at bounding box center [77, 384] width 12 height 12
checkbox input "true"
click at [79, 410] on input "Press Space to toggle row selection (unchecked)" at bounding box center [77, 414] width 12 height 12
checkbox input "true"
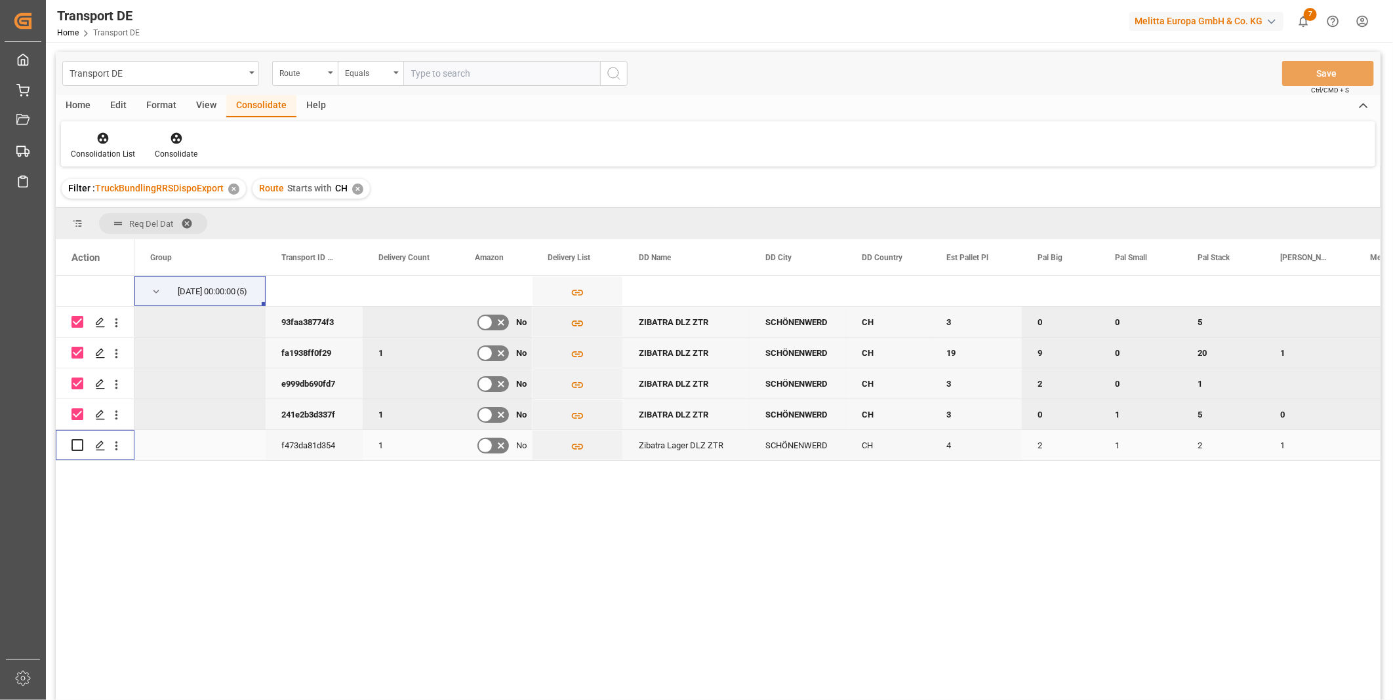
click at [79, 443] on input "Press Space to toggle row selection (unchecked)" at bounding box center [77, 445] width 12 height 12
checkbox input "true"
click at [178, 155] on div "Consolidate" at bounding box center [176, 154] width 43 height 12
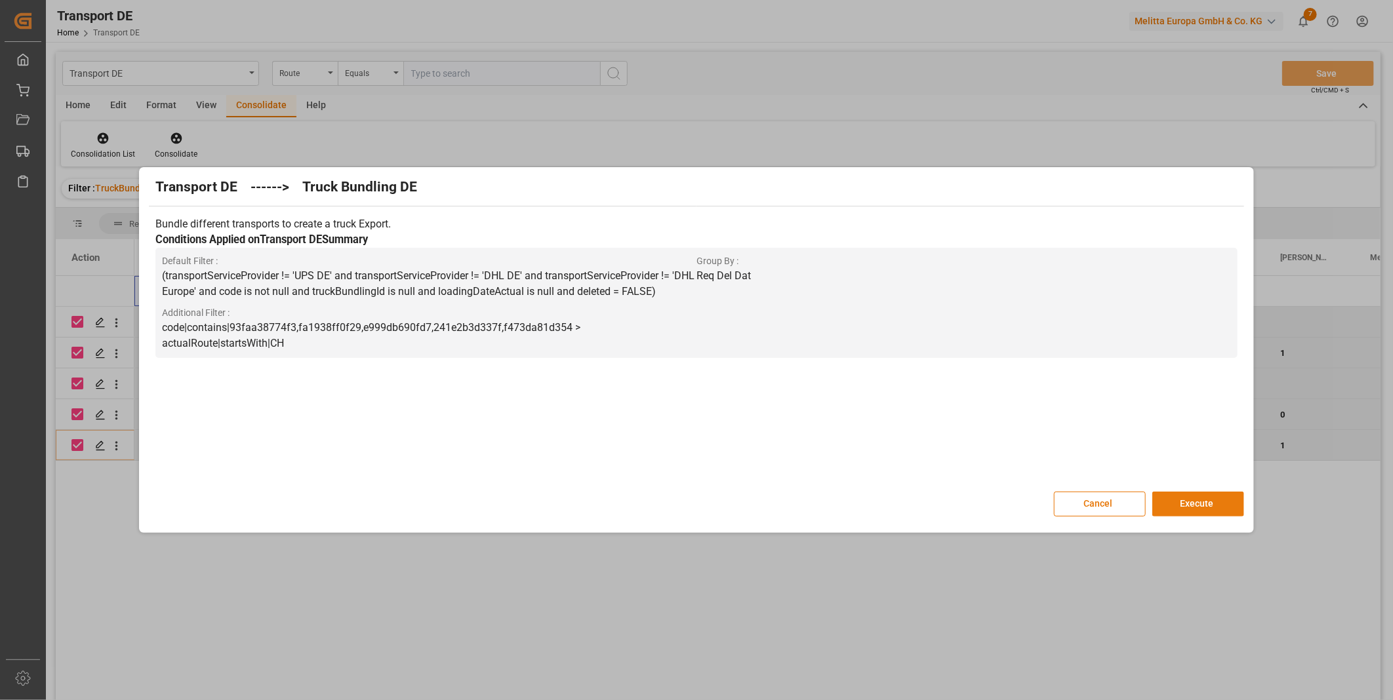
click at [1174, 503] on button "Execute" at bounding box center [1198, 504] width 92 height 25
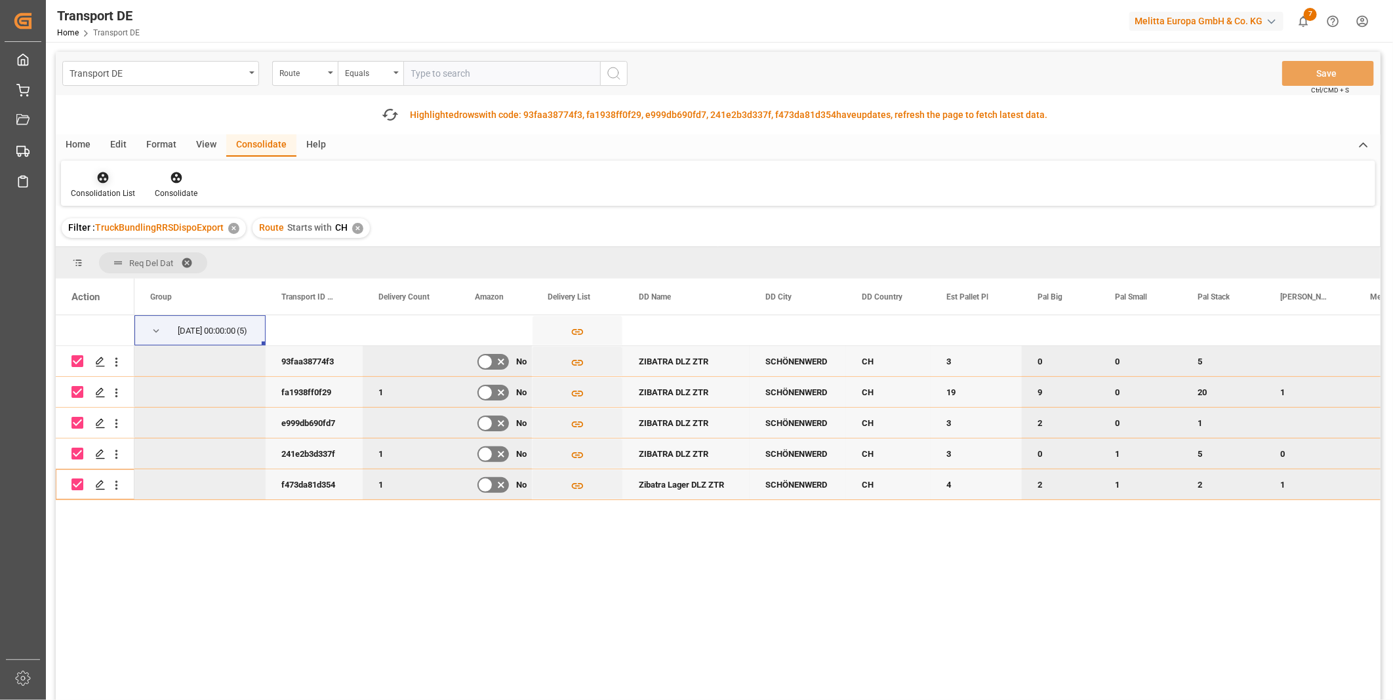
click at [92, 184] on div at bounding box center [103, 177] width 64 height 14
click at [138, 281] on div "Transport DE Route Equals Save Ctrl/CMD + S Fetch latest updates Highlighted ro…" at bounding box center [718, 413] width 1324 height 723
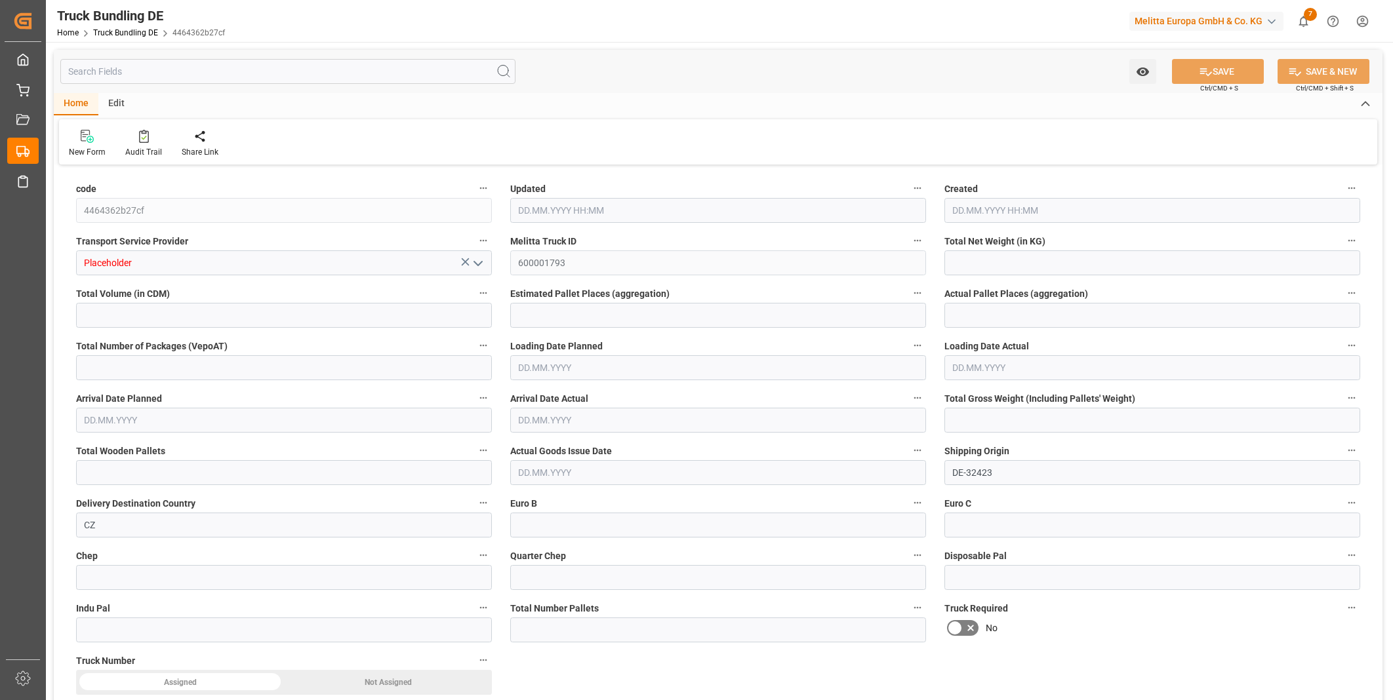
type input "2977.12"
type input "14526.788"
type input "12"
type input "0"
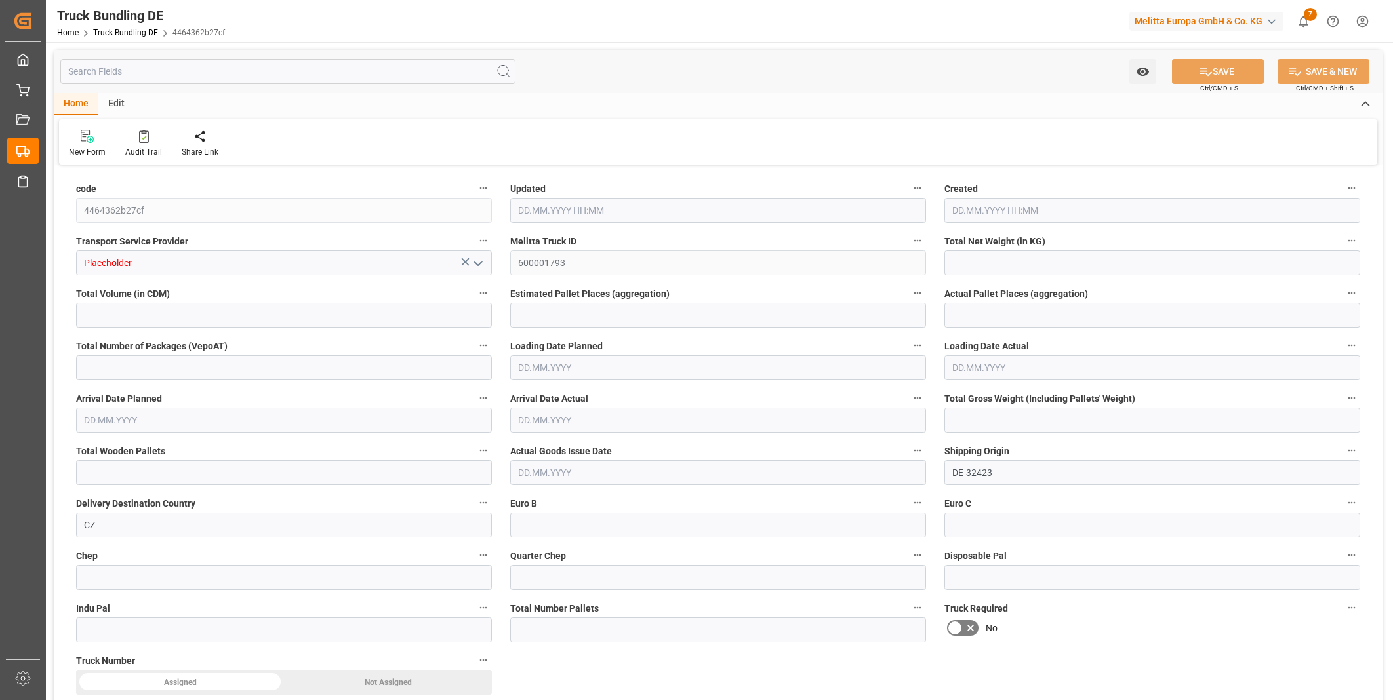
type input "3873"
type input "16"
type input "0"
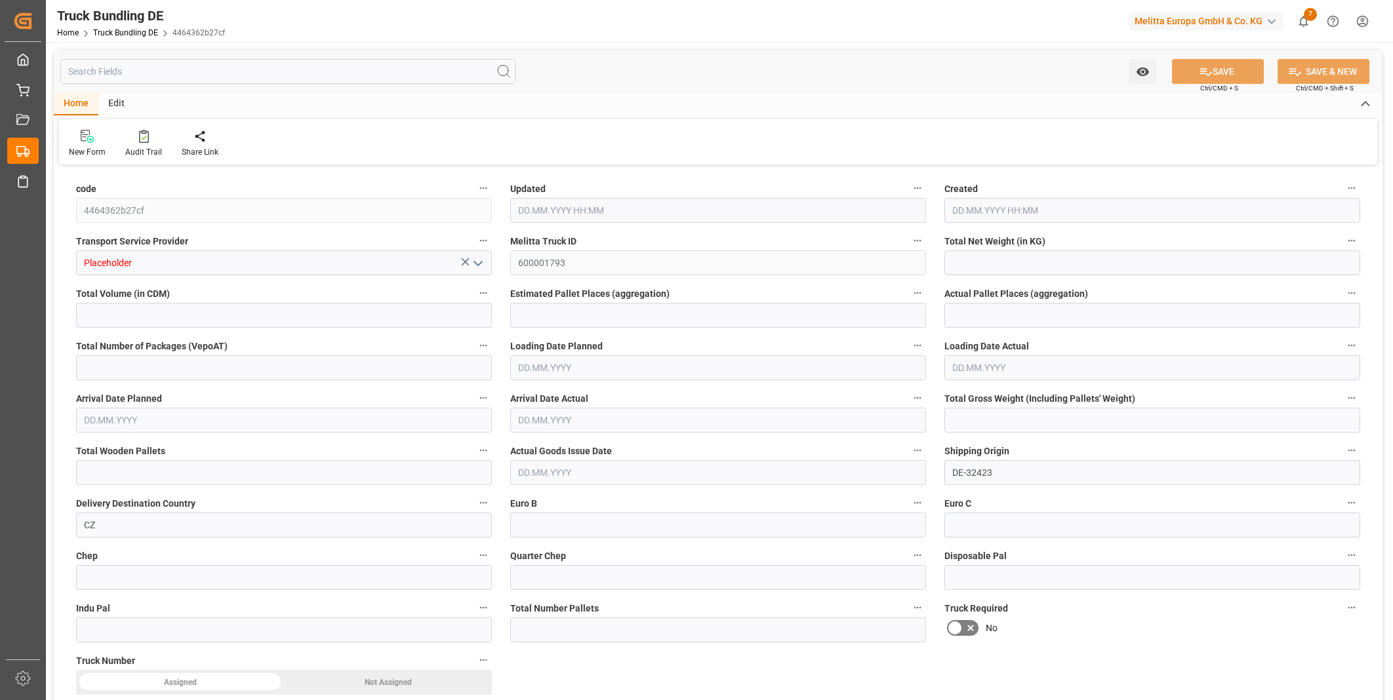
type input "0"
type input "[DATE] 11:08"
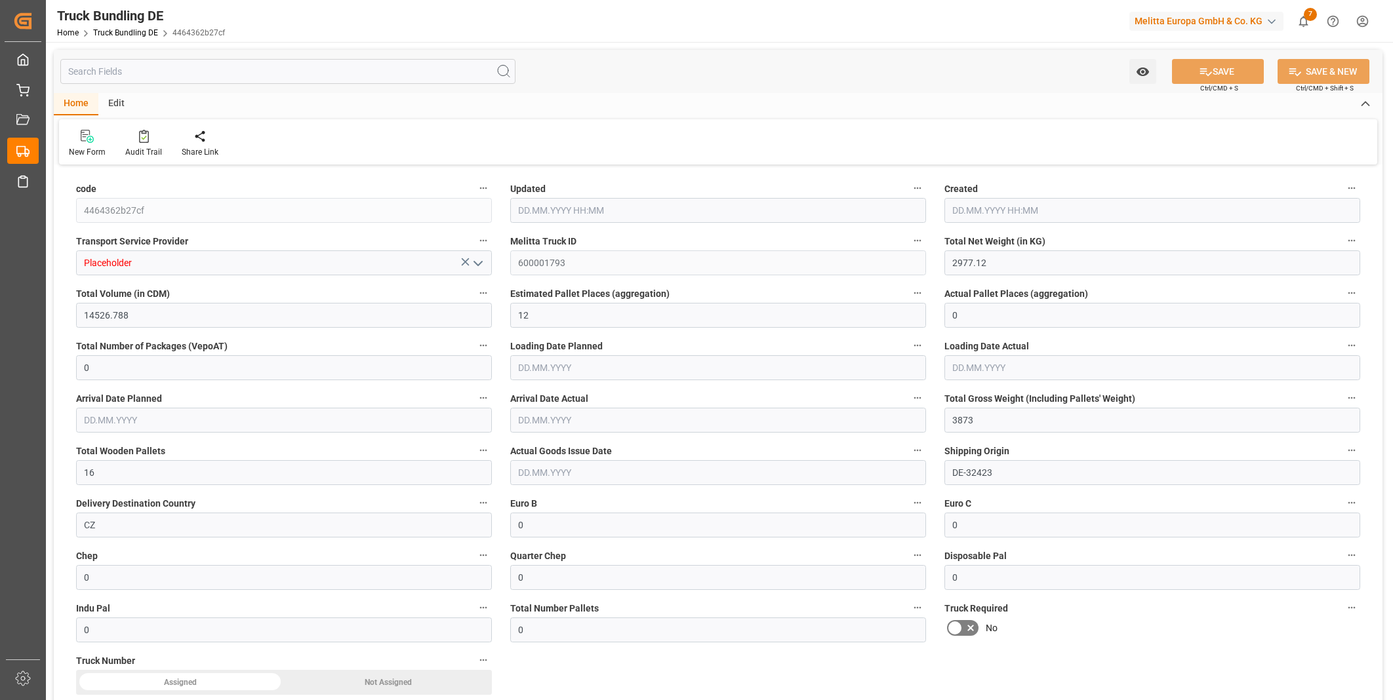
type input "[DATE] 11:08"
type input "[DATE]"
type input "7065.268"
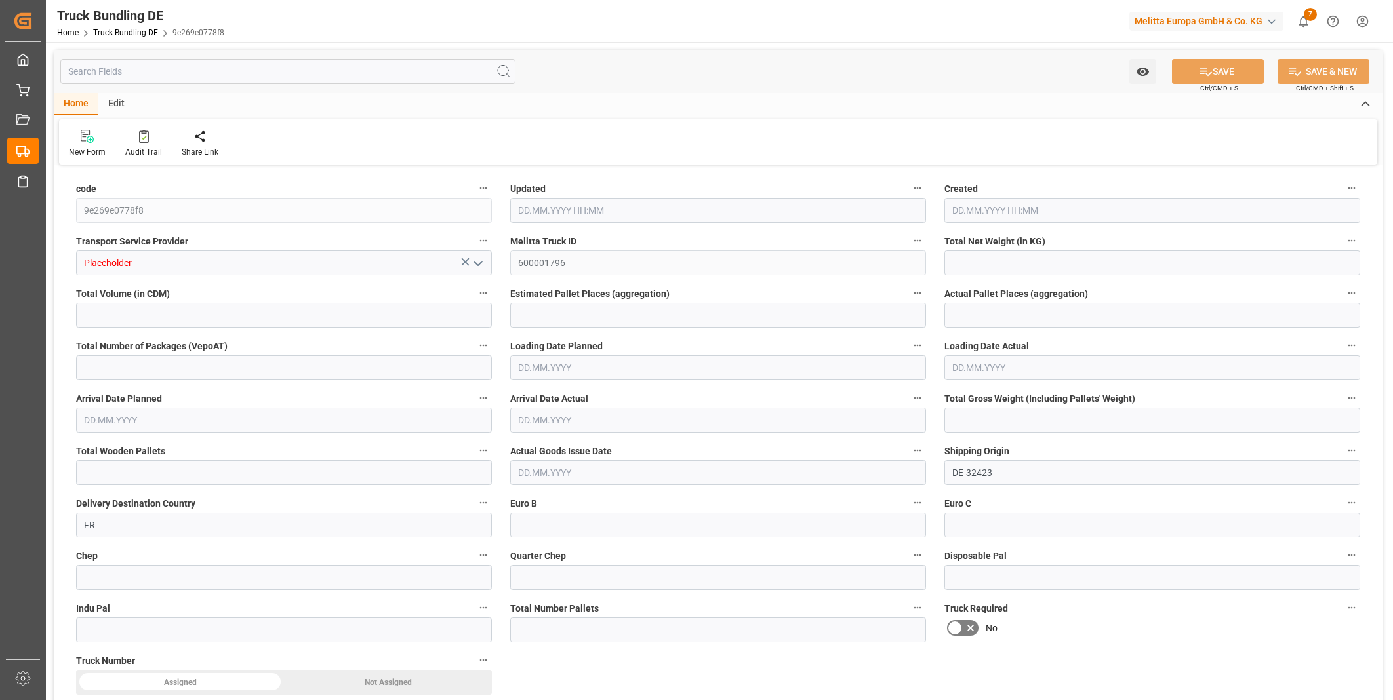
type input "49639.372"
type input "33"
type input "0"
type input "10050"
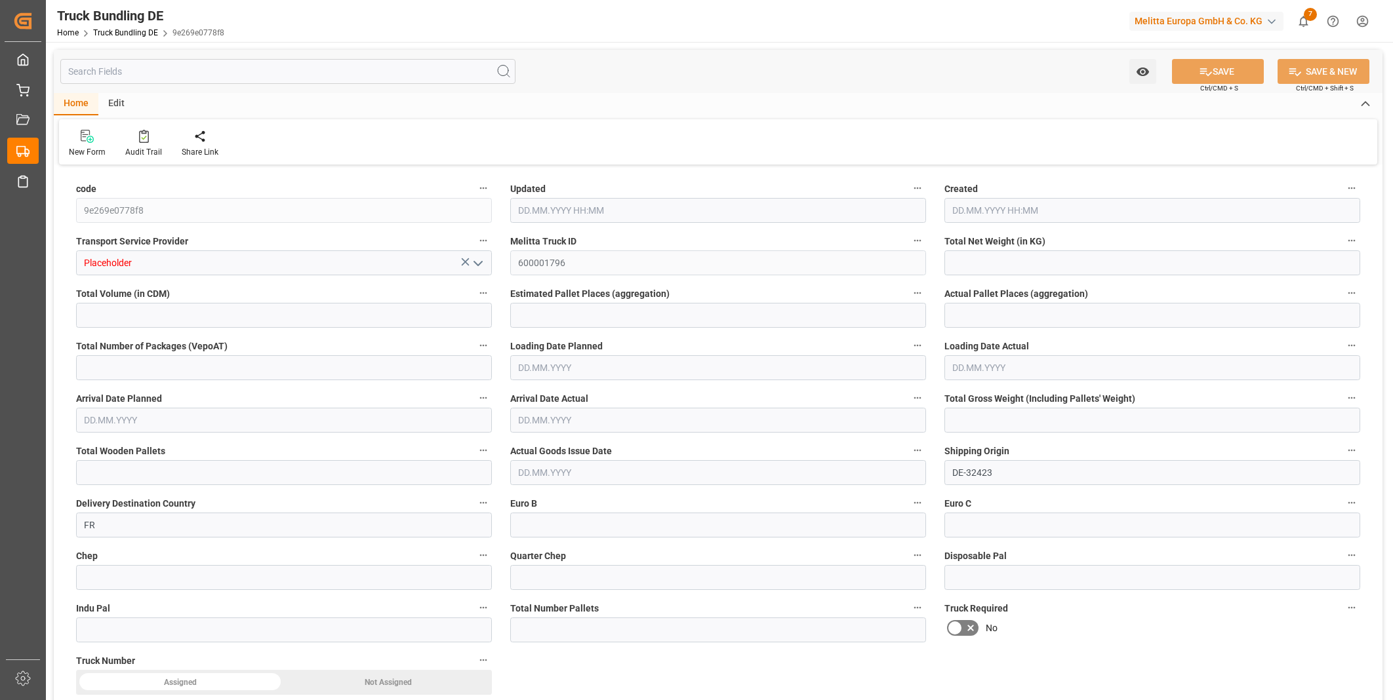
type input "50"
type input "0"
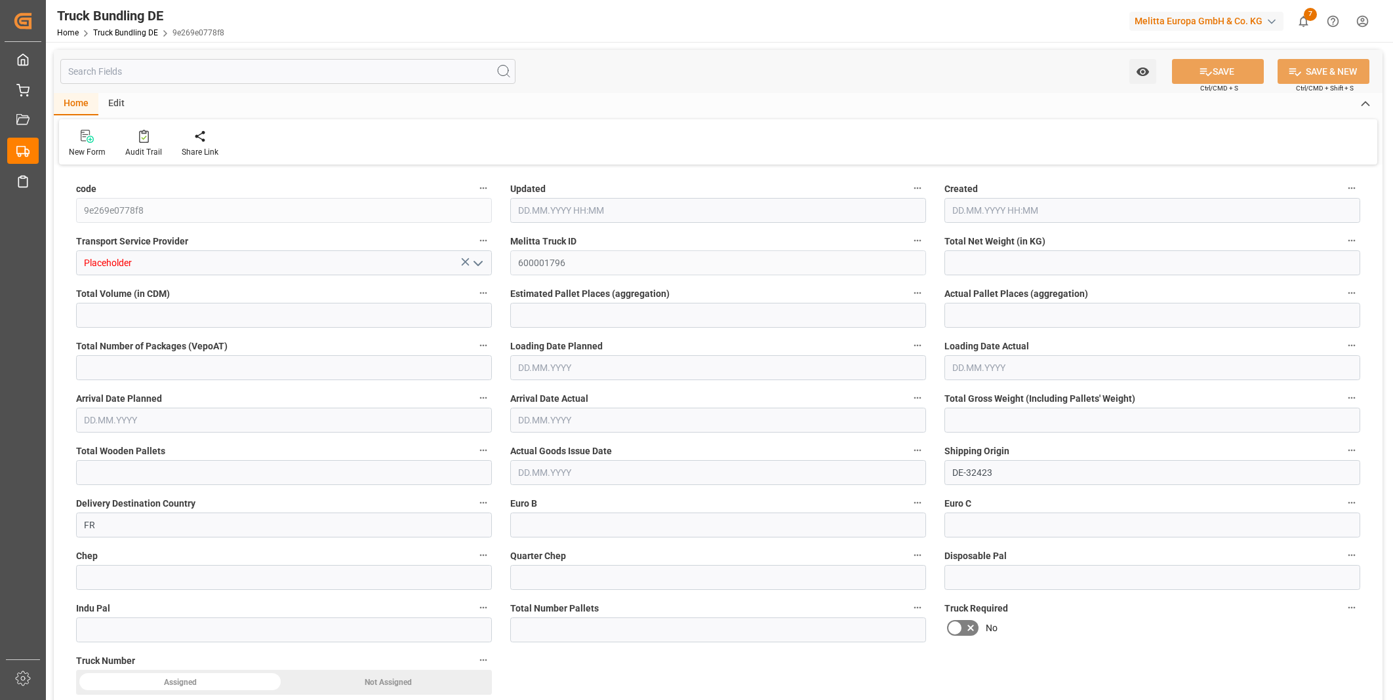
type input "0"
type input "19.08.2025 11:21"
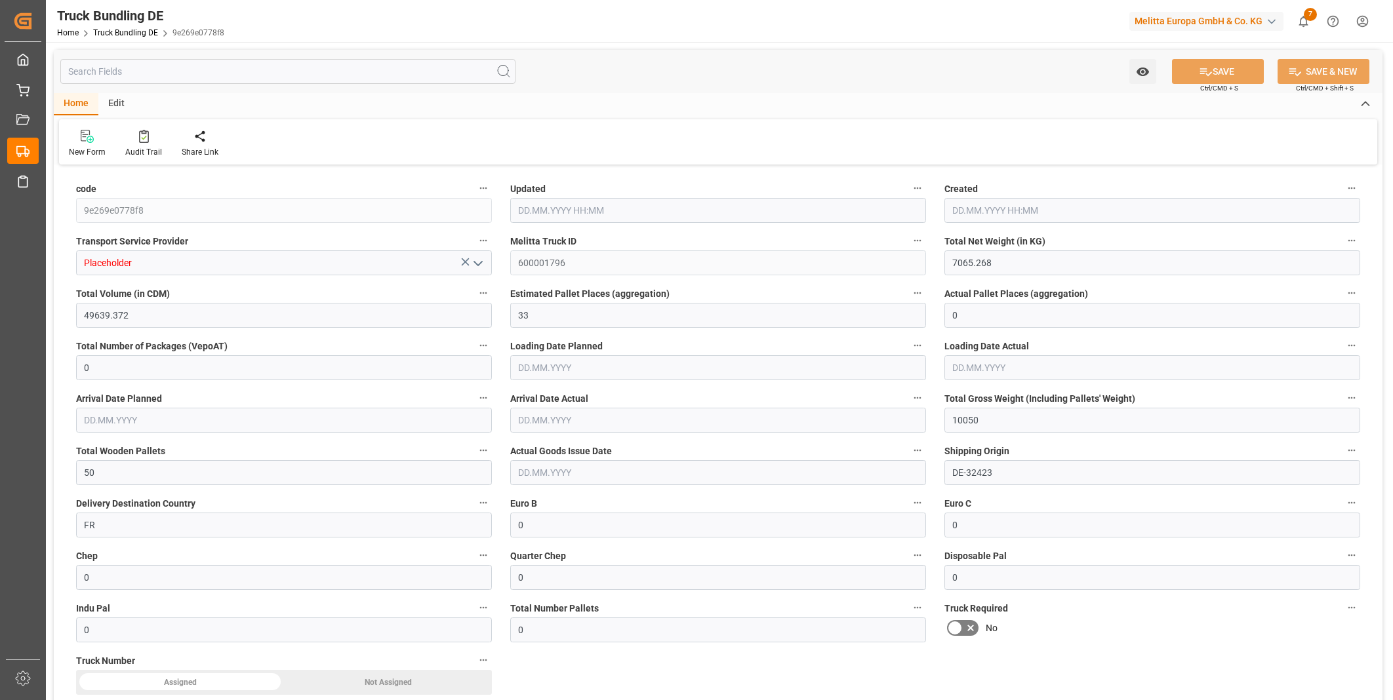
type input "20.08.2025"
type input "22.08.2025"
type input "[DATE]"
type input "4664.252"
type input "53153.924"
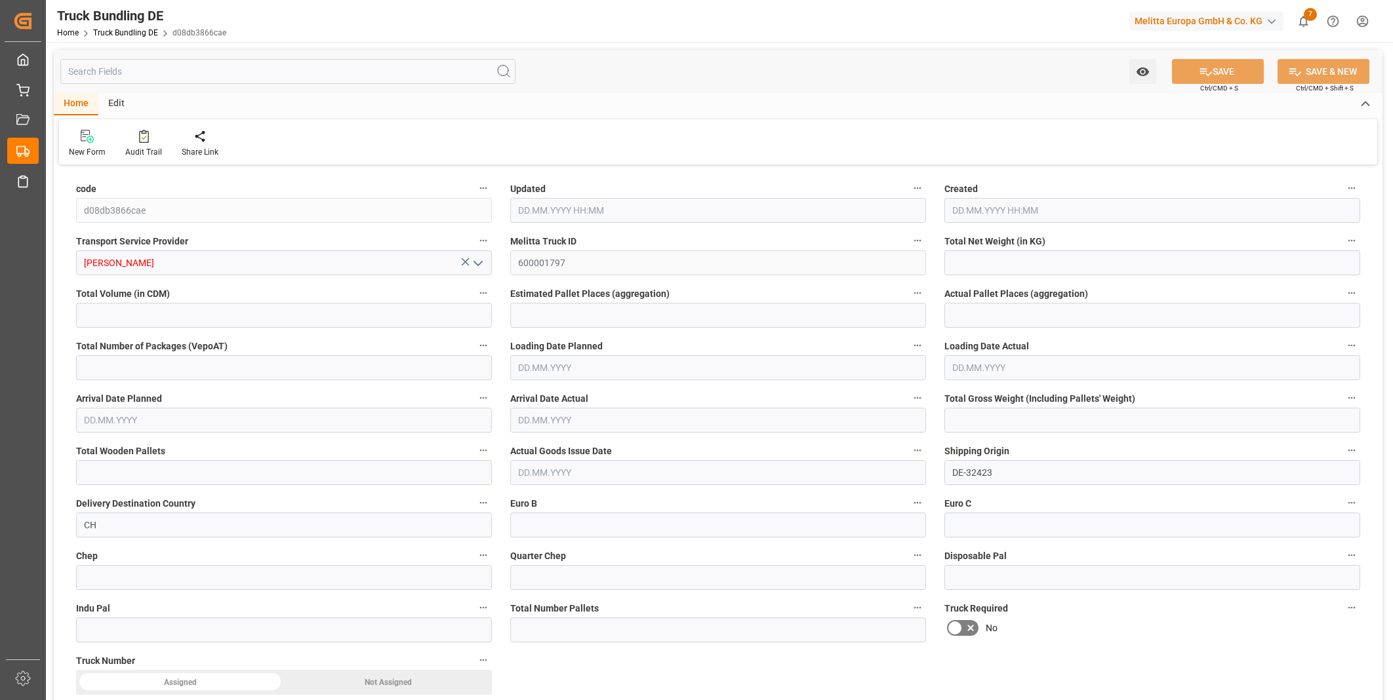
type input "32"
type input "0"
type input "8387"
type input "51"
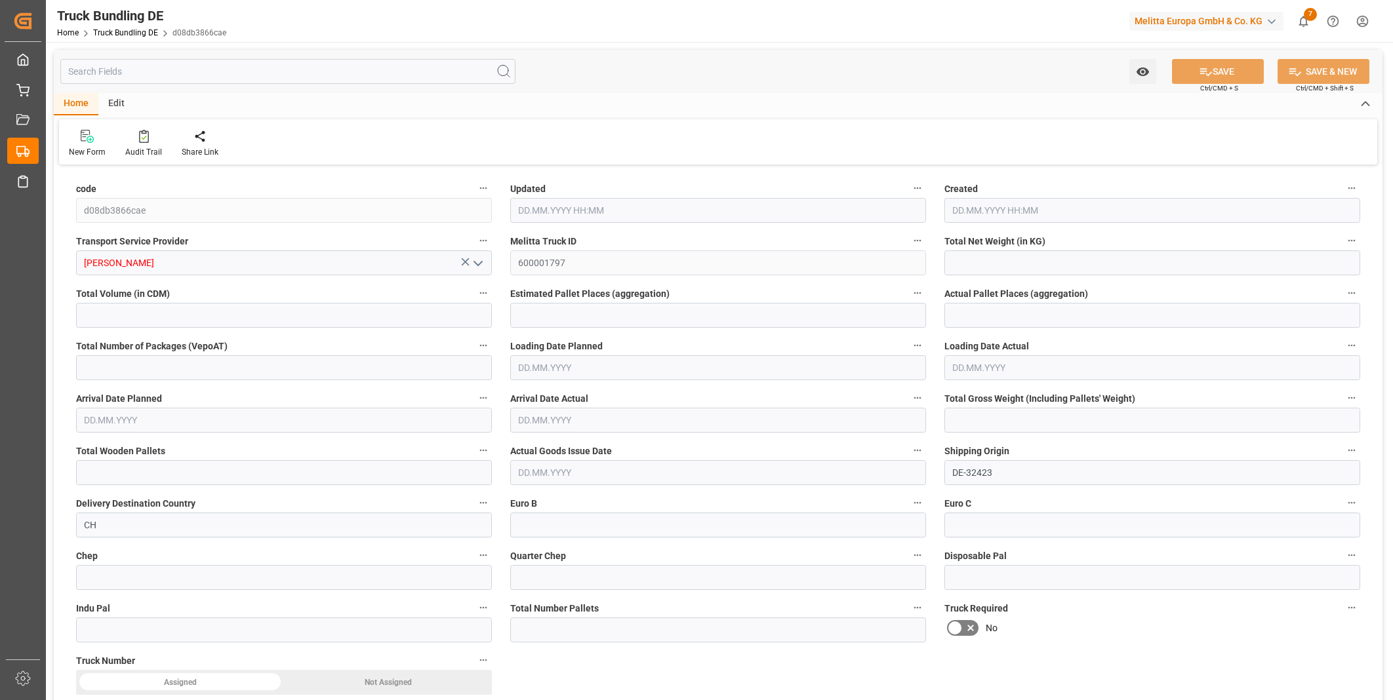
type input "0"
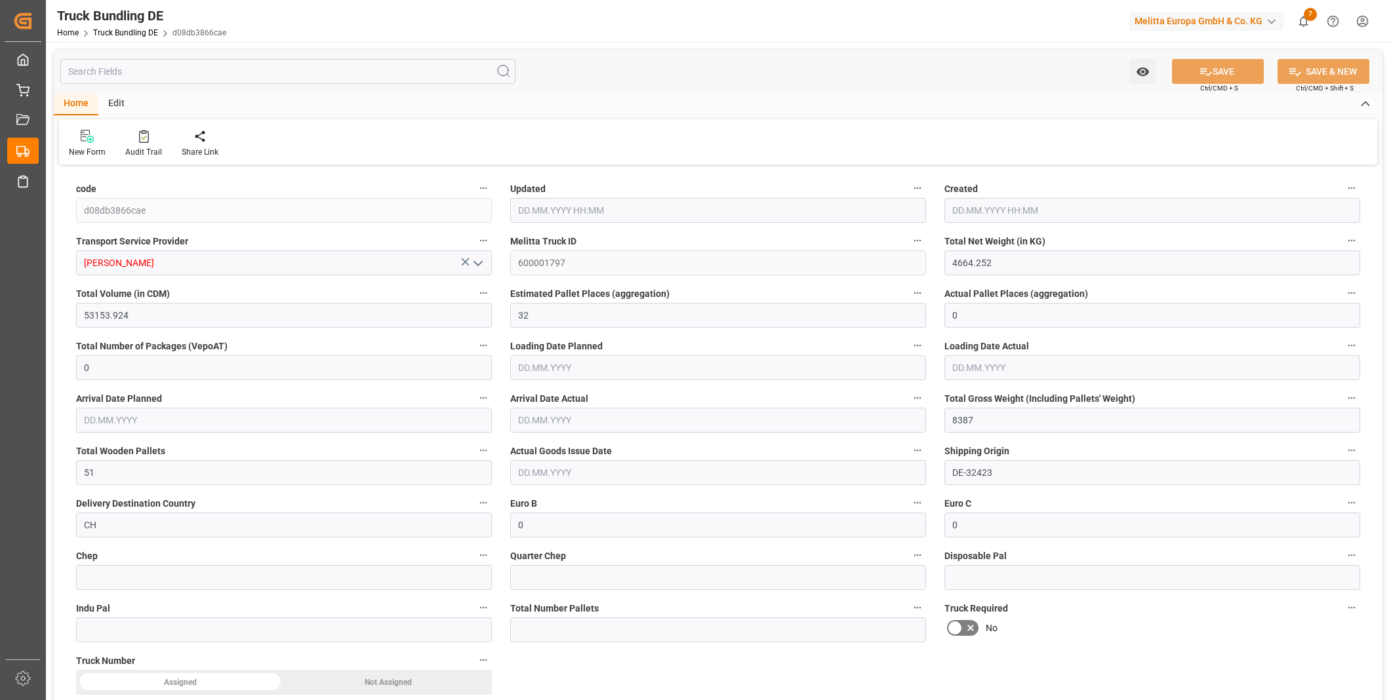
type input "0"
type input "19.08.2025 11:48"
type input "20.08.2025"
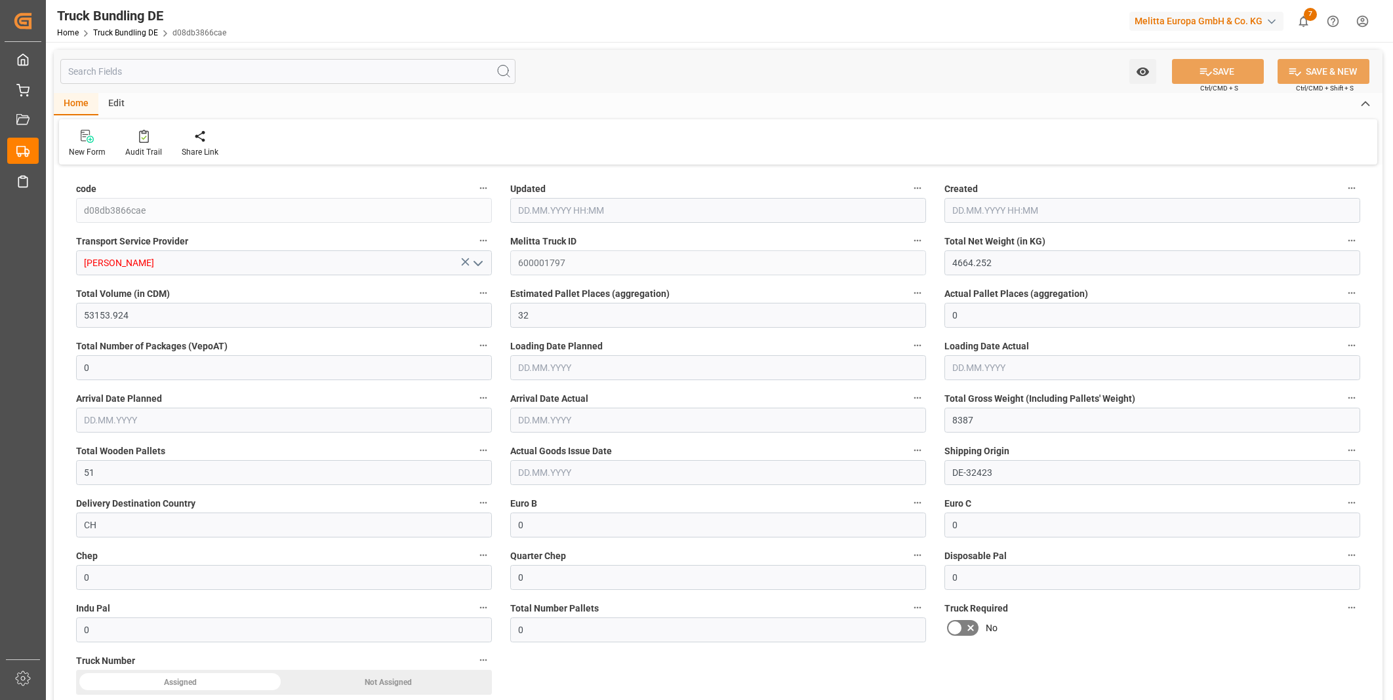
type input "22.08.2025"
type input "19.08.2025"
